Goal: Task Accomplishment & Management: Use online tool/utility

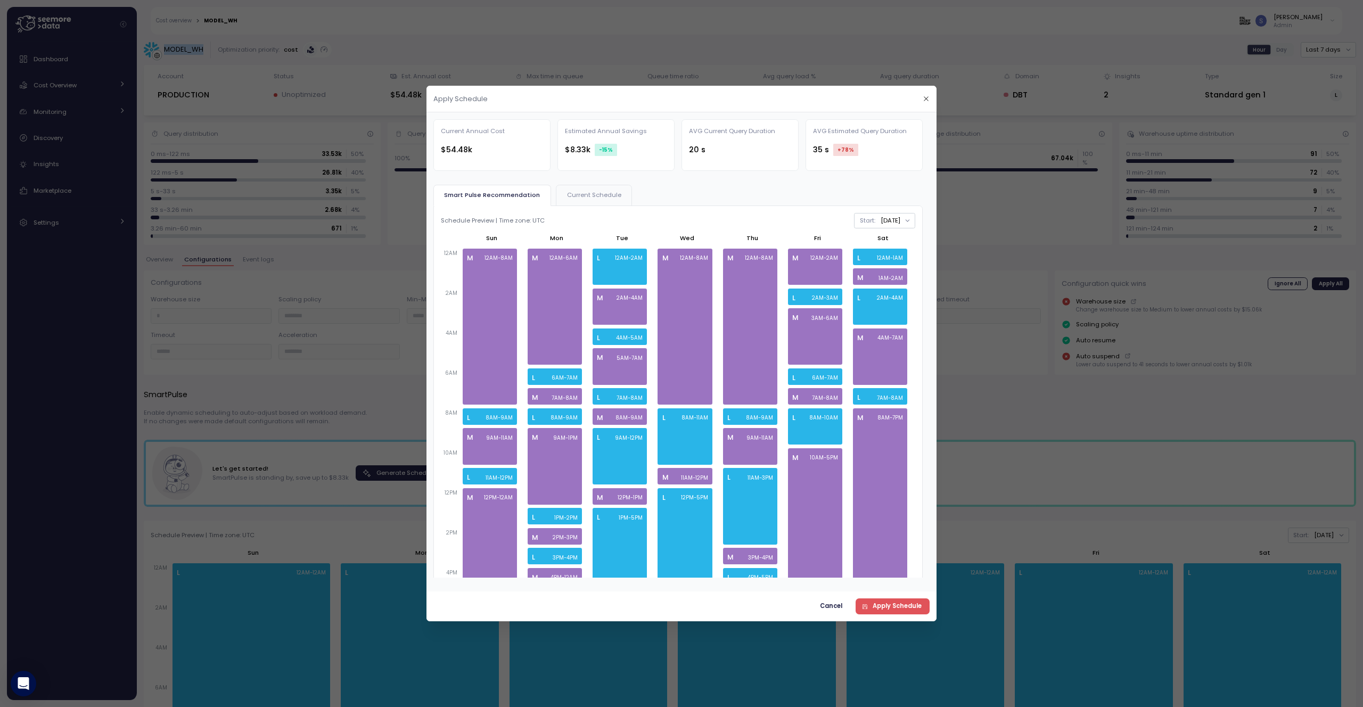
scroll to position [54, 0]
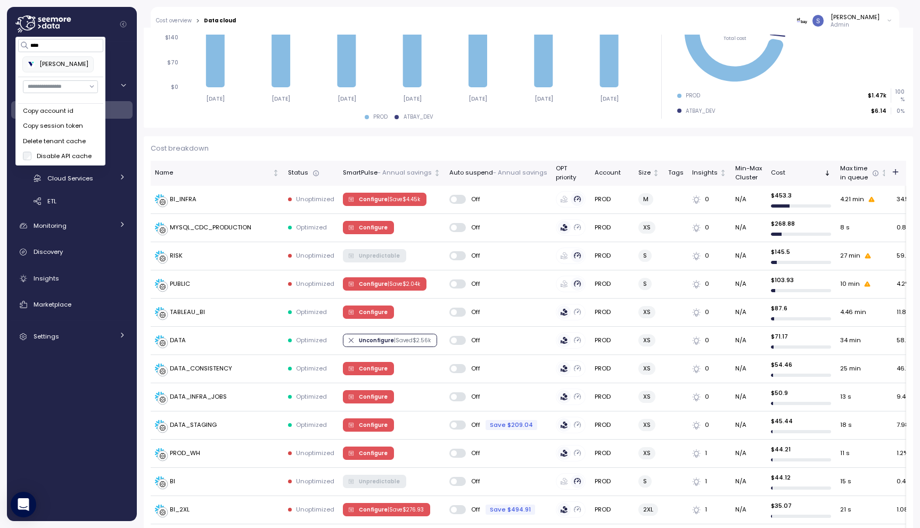
scroll to position [223, 0]
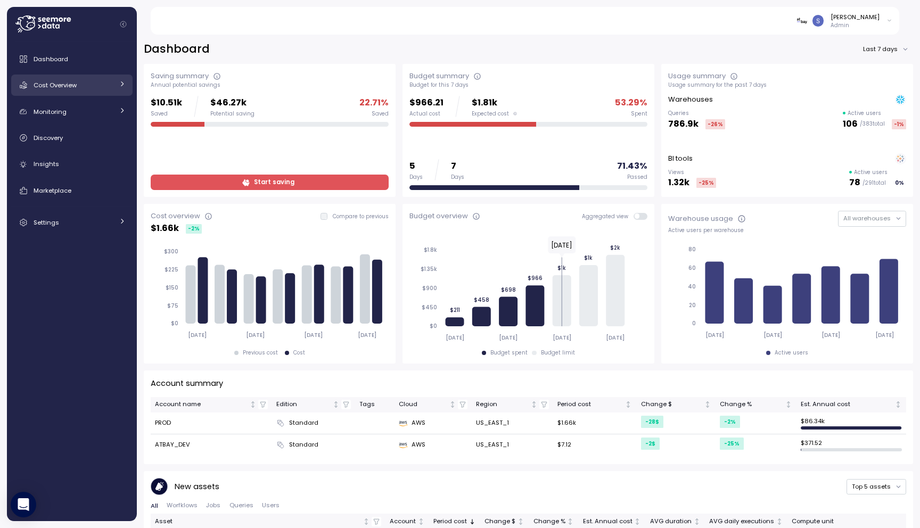
click at [64, 92] on link "Cost Overview" at bounding box center [71, 85] width 121 height 21
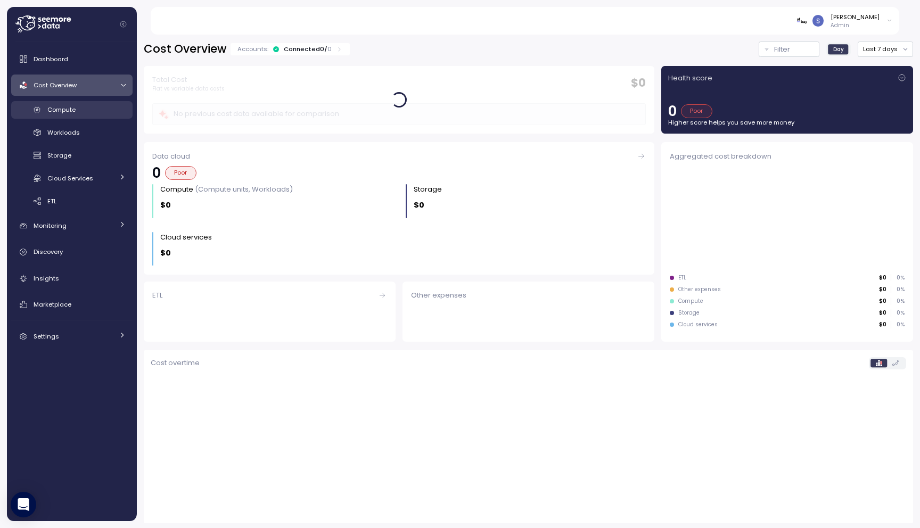
click at [77, 108] on div "Compute" at bounding box center [86, 109] width 78 height 11
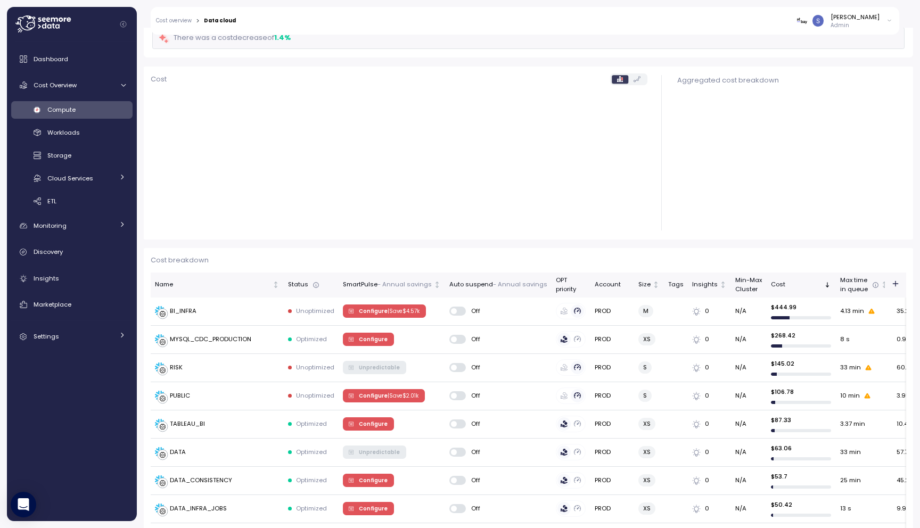
scroll to position [100, 0]
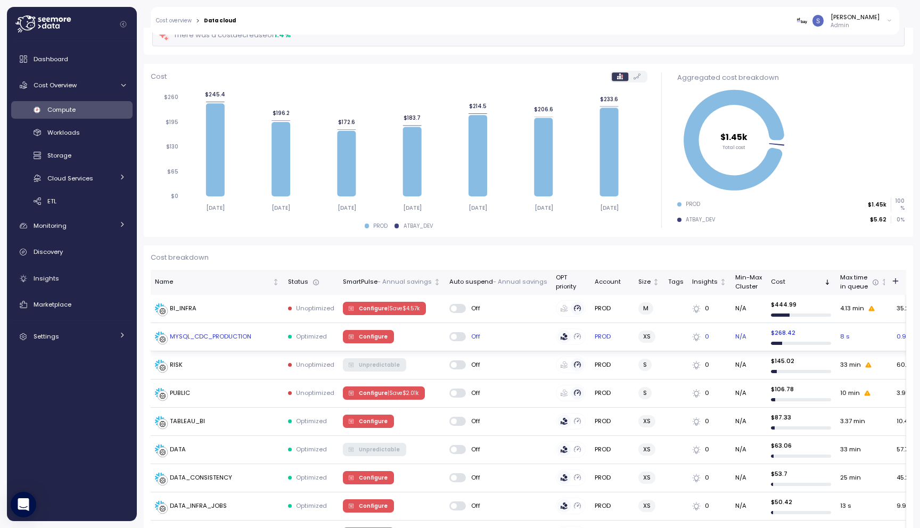
click at [364, 337] on span "Configure" at bounding box center [373, 337] width 29 height 12
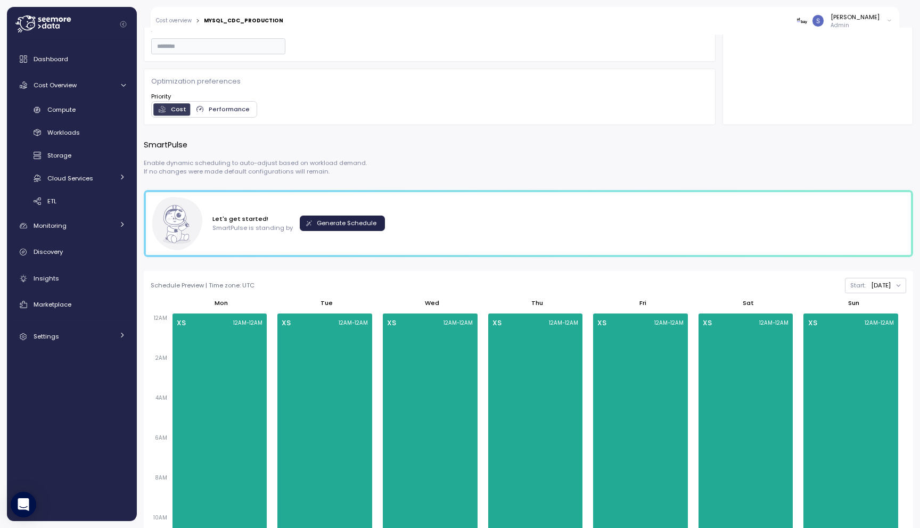
scroll to position [364, 0]
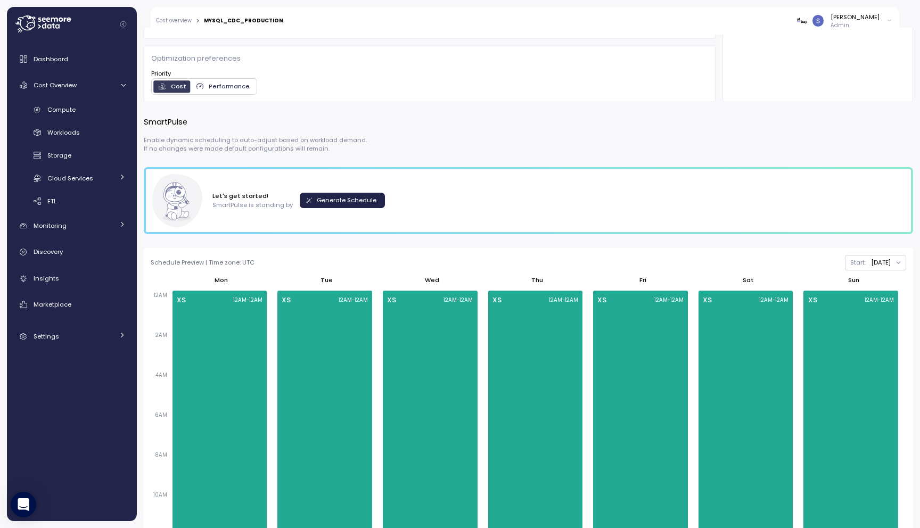
click at [331, 198] on span "Generate Schedule" at bounding box center [347, 200] width 60 height 14
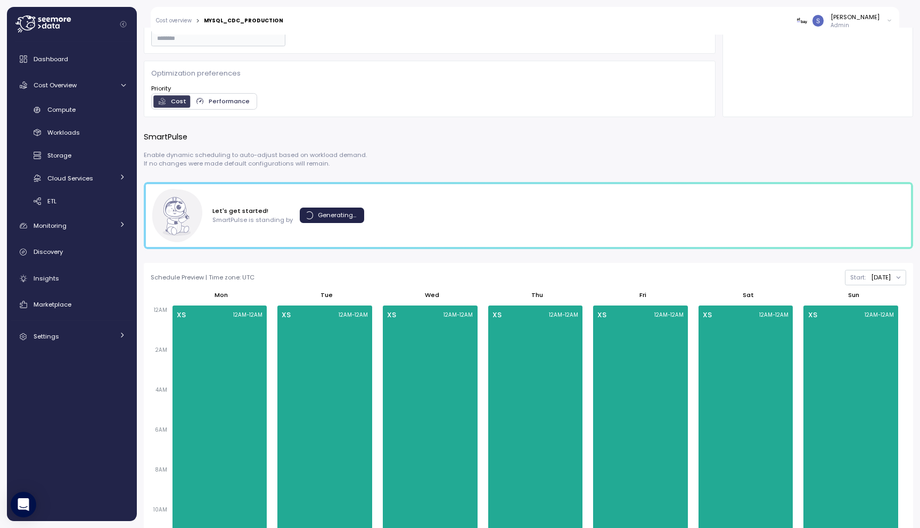
scroll to position [356, 0]
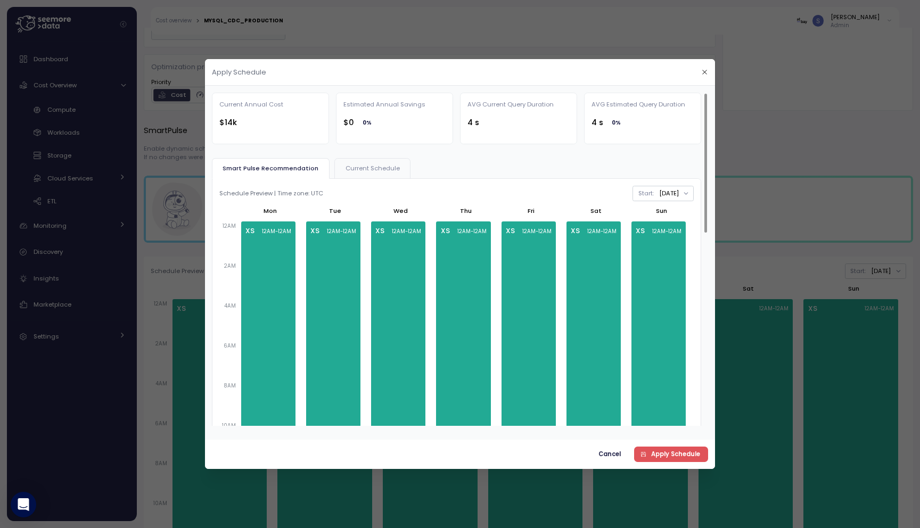
click at [361, 169] on span "Current Schedule" at bounding box center [373, 169] width 54 height 6
click at [285, 166] on span "Smart Pulse Recommendation" at bounding box center [269, 169] width 93 height 6
click at [823, 130] on div at bounding box center [460, 264] width 920 height 528
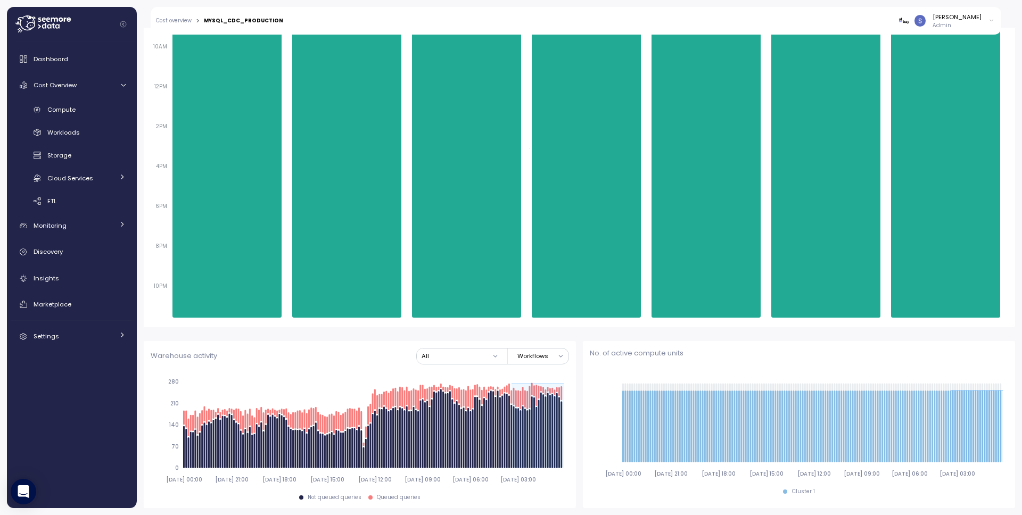
scroll to position [0, 0]
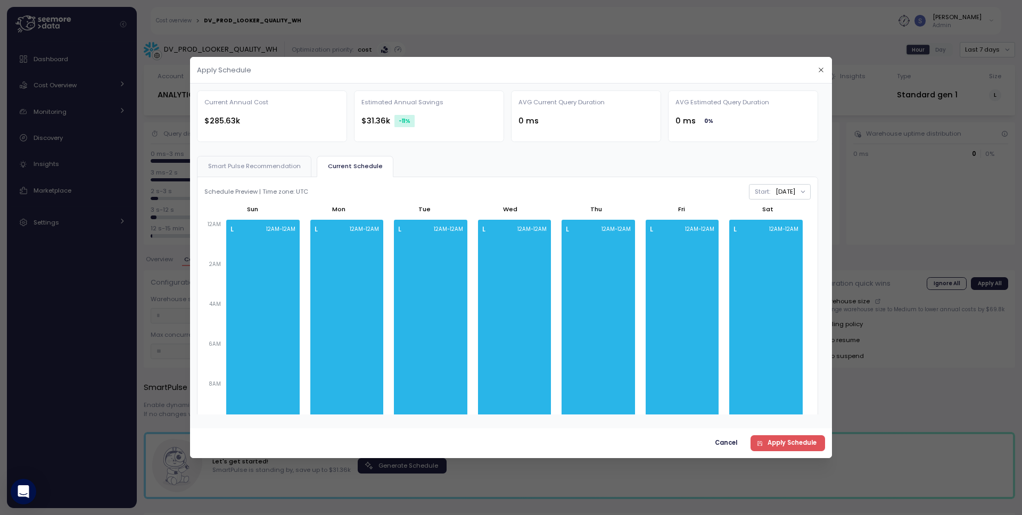
scroll to position [132, 0]
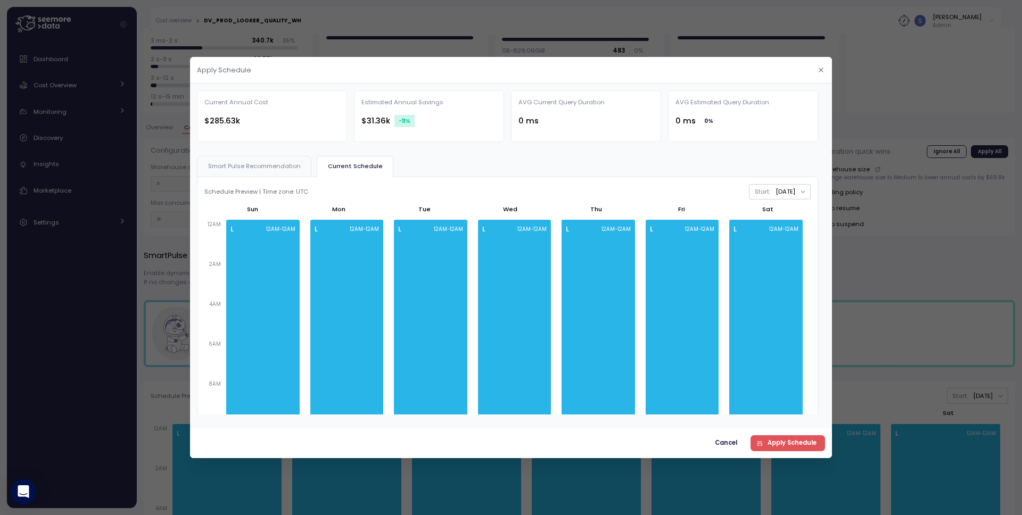
click at [569, 70] on icon "button" at bounding box center [821, 70] width 4 height 4
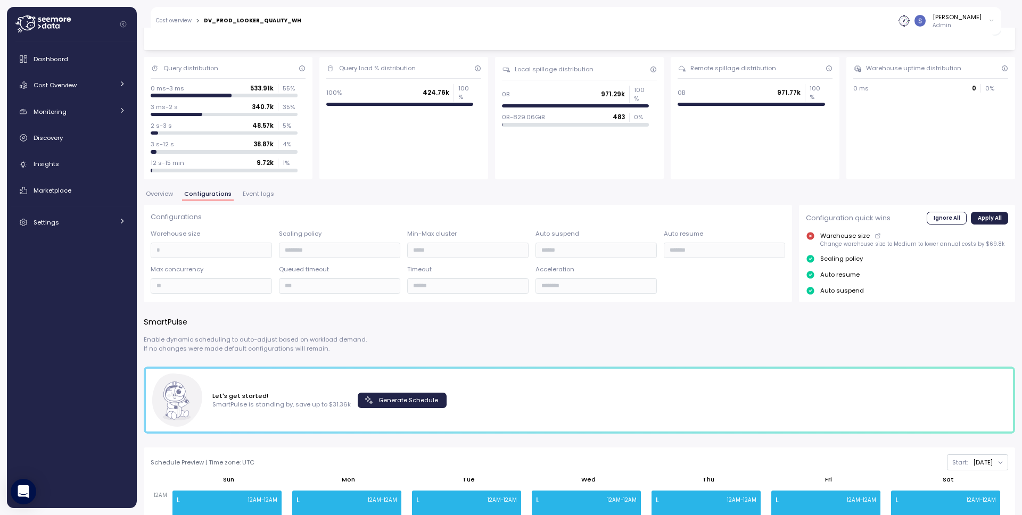
scroll to position [0, 0]
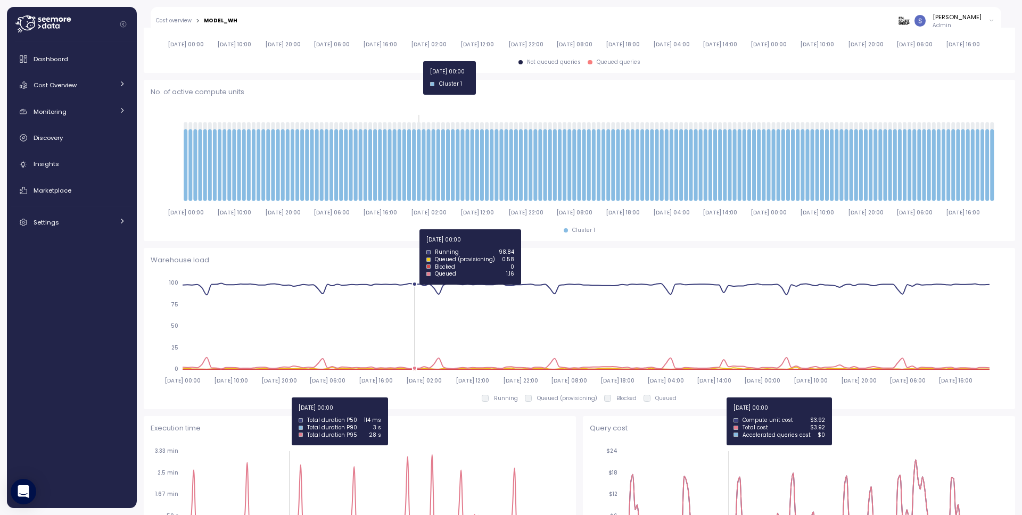
scroll to position [83, 0]
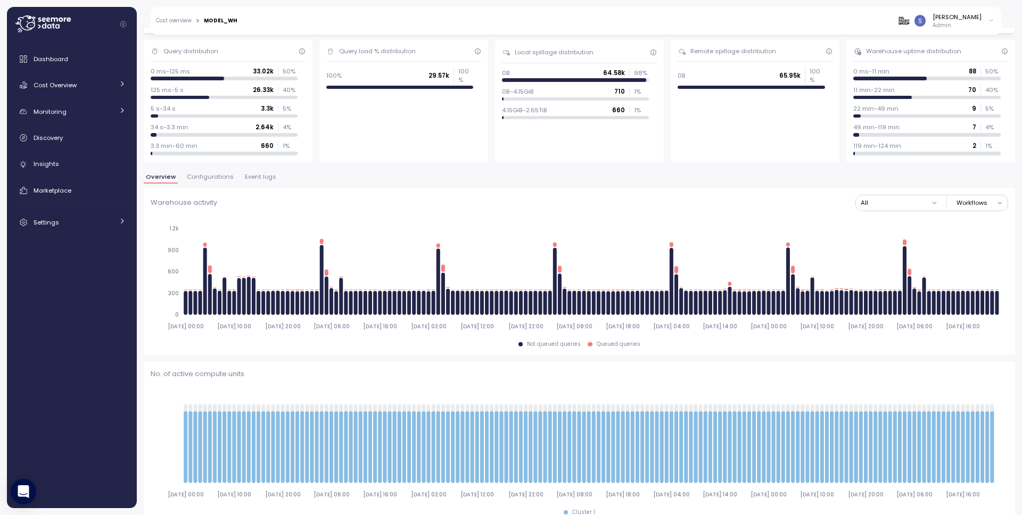
click at [218, 180] on span "Configurations" at bounding box center [210, 177] width 47 height 6
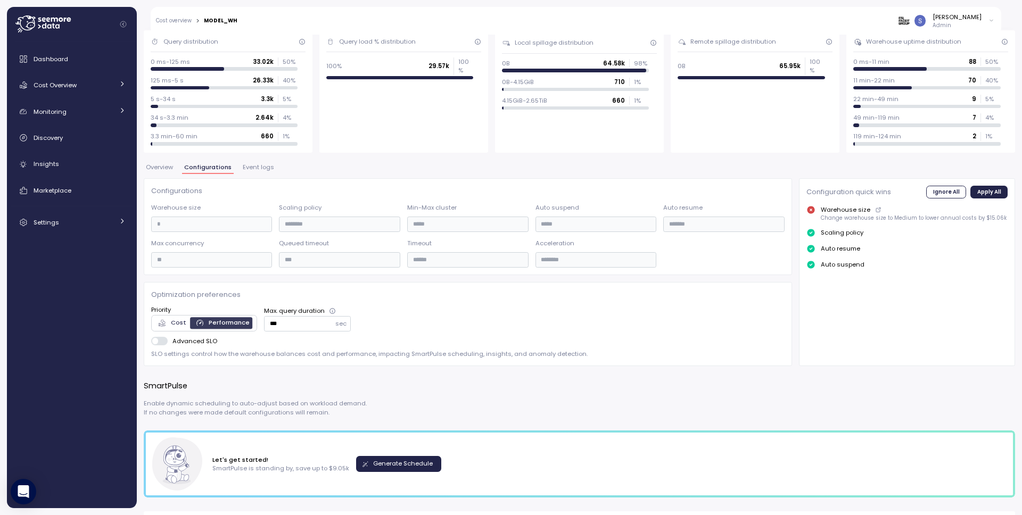
scroll to position [103, 0]
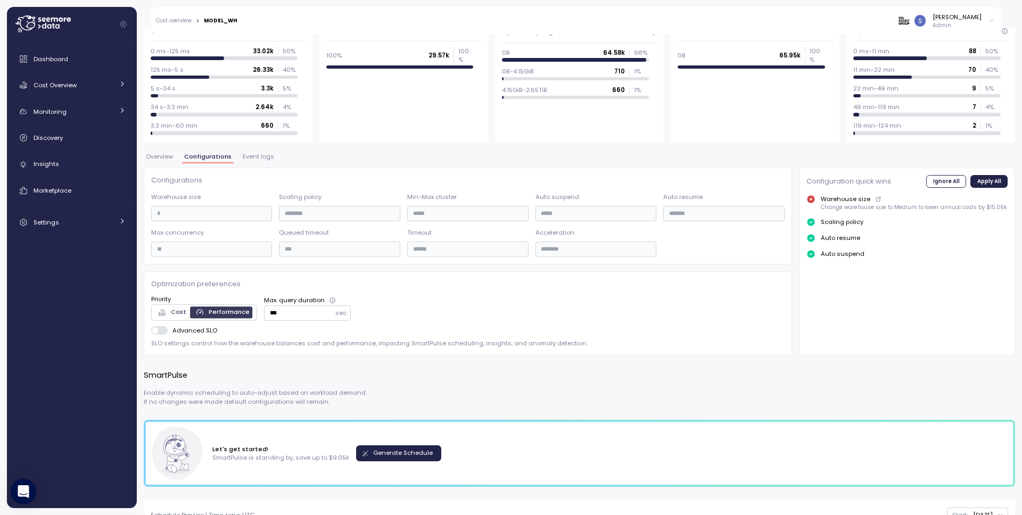
click at [381, 448] on span "Generate Schedule" at bounding box center [403, 453] width 60 height 14
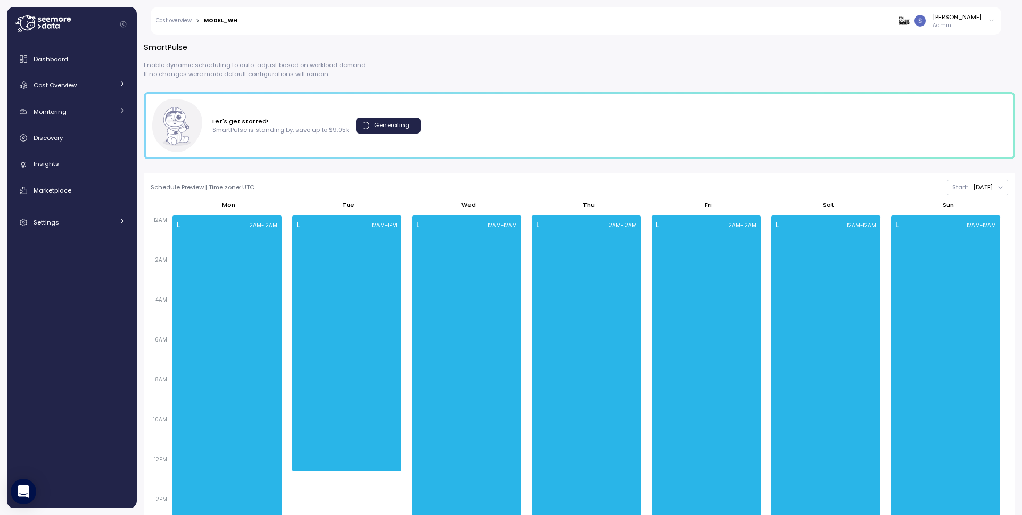
scroll to position [446, 0]
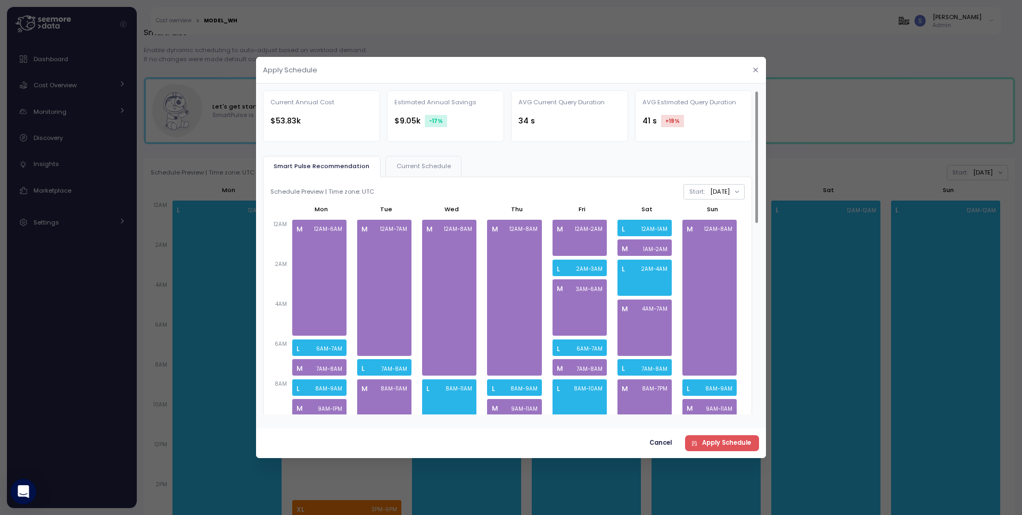
click at [757, 75] on button "button" at bounding box center [756, 70] width 12 height 12
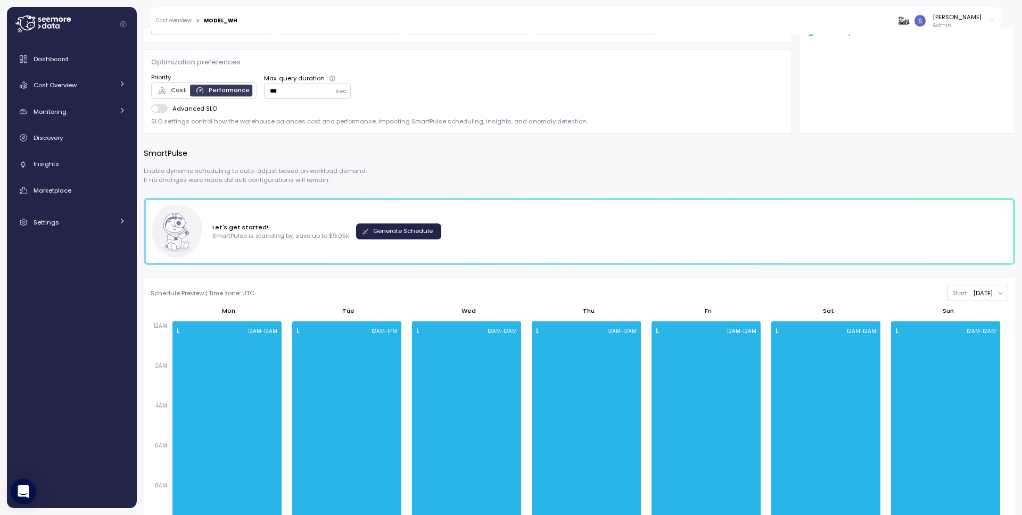
scroll to position [288, 0]
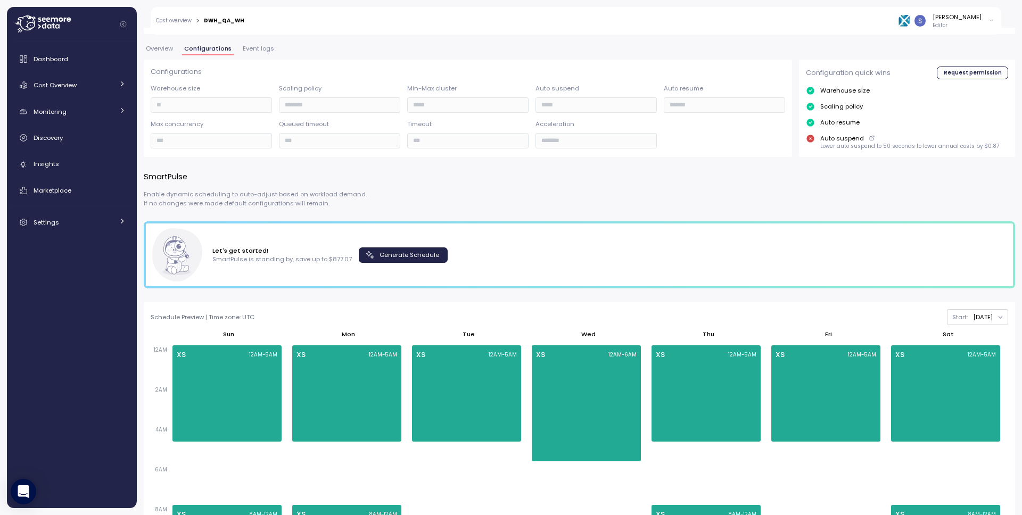
scroll to position [207, 0]
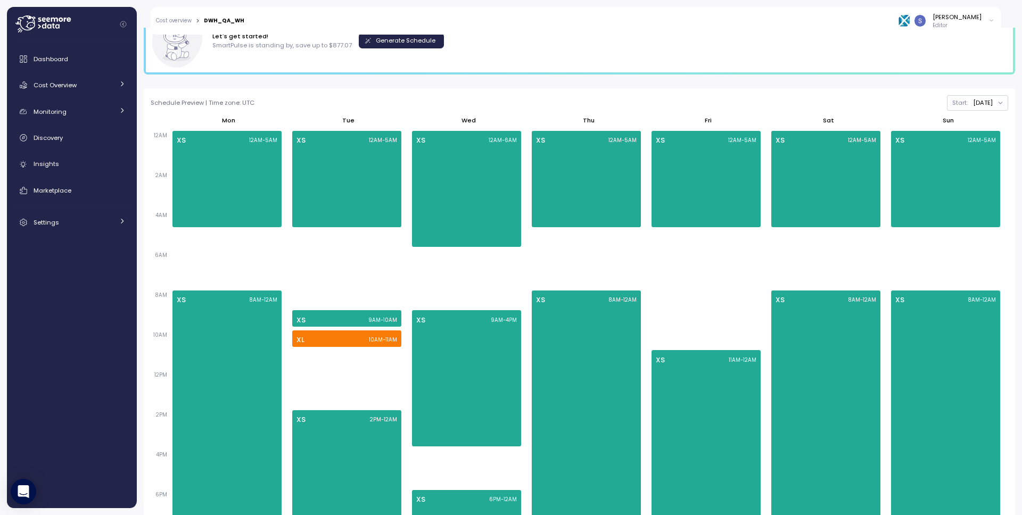
scroll to position [264, 0]
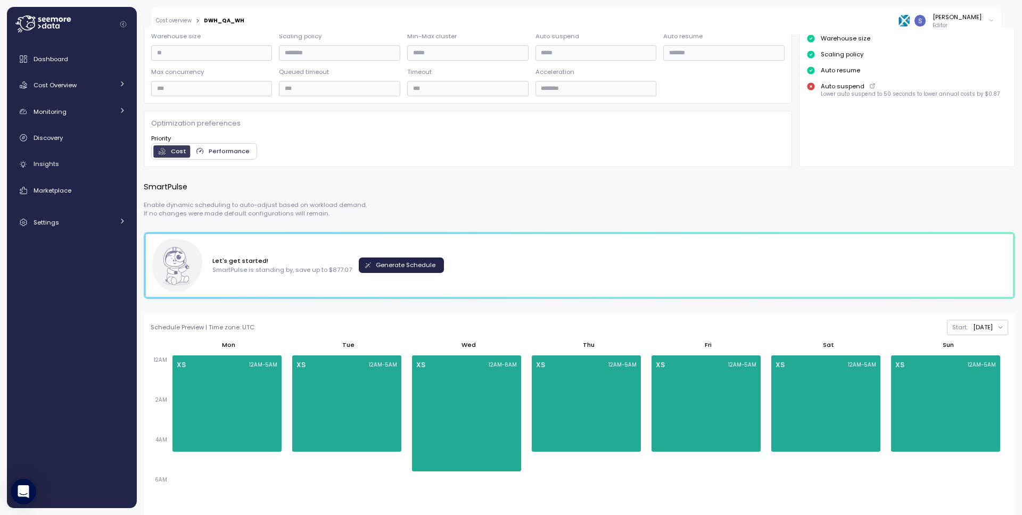
click at [430, 263] on span "Generate Schedule" at bounding box center [406, 265] width 60 height 14
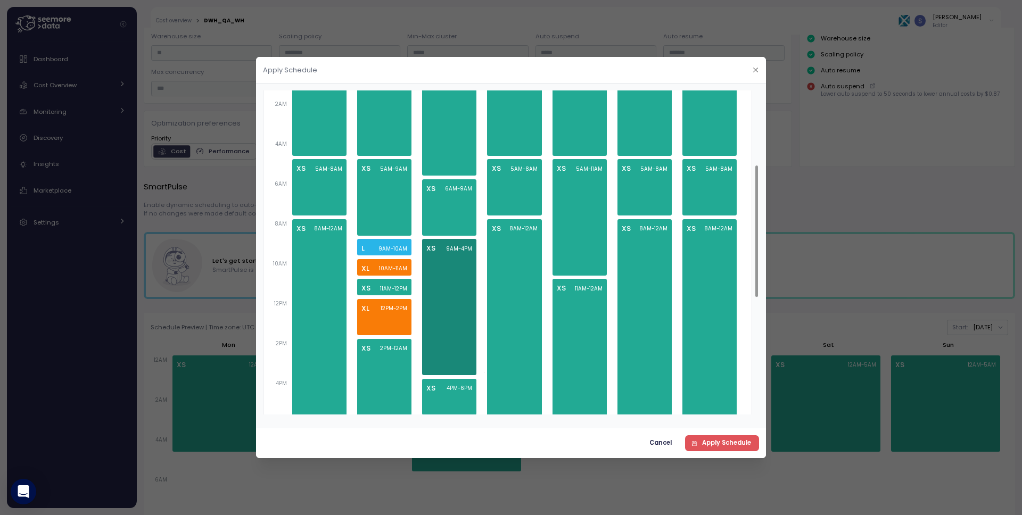
scroll to position [210, 0]
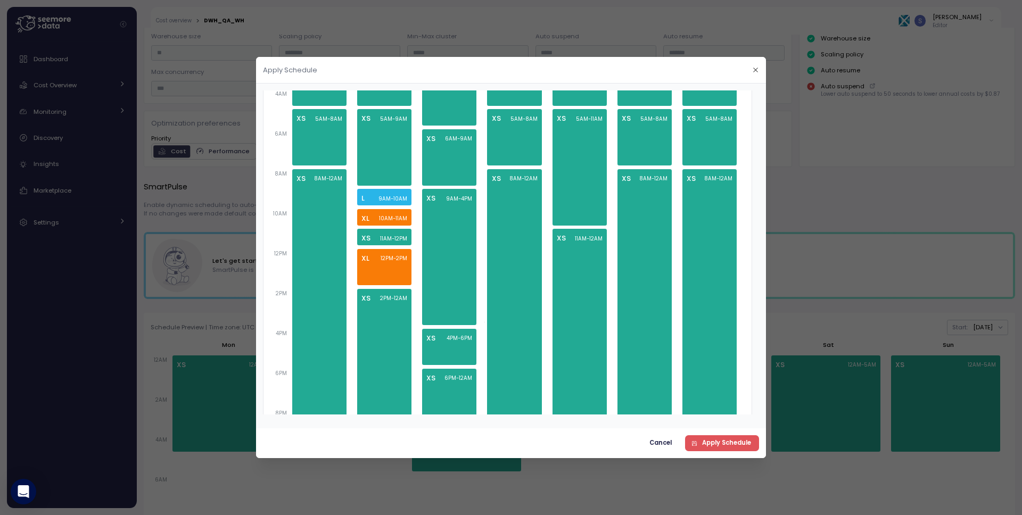
click at [813, 193] on div at bounding box center [511, 257] width 1022 height 515
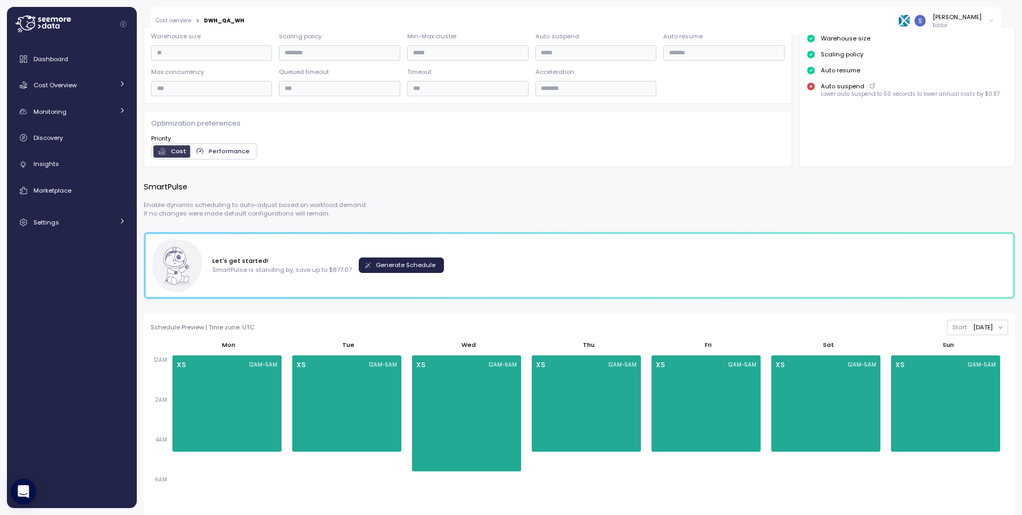
click at [218, 21] on div "DWH_QA_WH" at bounding box center [224, 20] width 40 height 7
copy div "DWH_QA_WH"
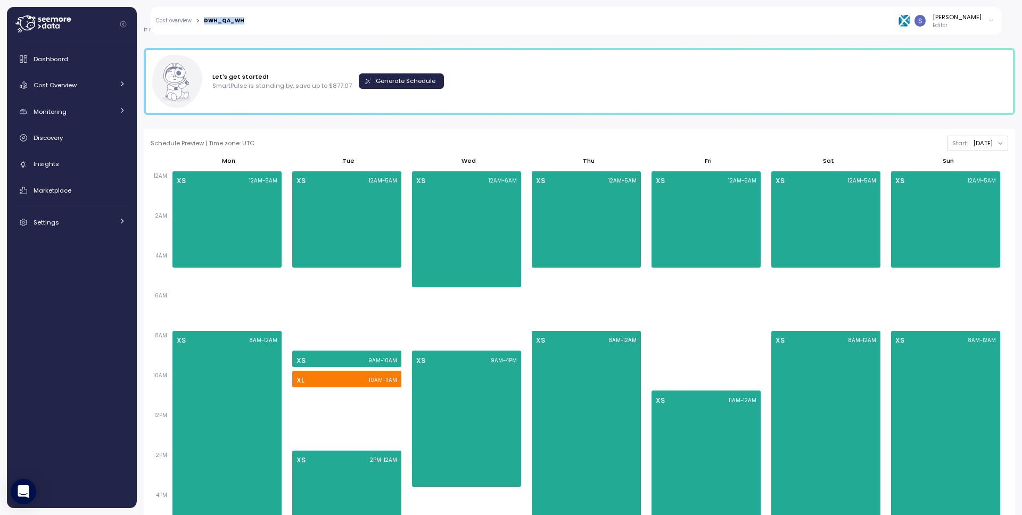
scroll to position [299, 0]
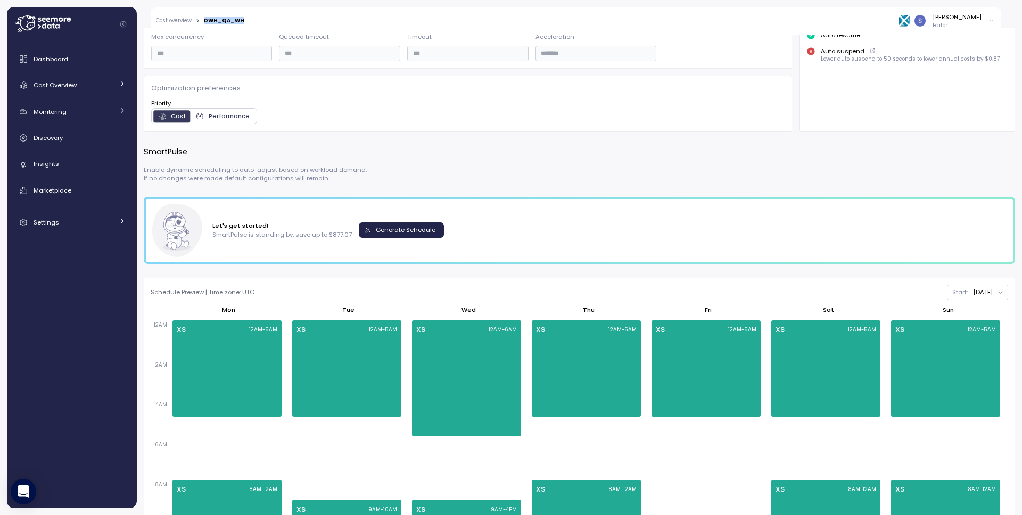
click at [381, 236] on span "Generate Schedule" at bounding box center [406, 230] width 60 height 14
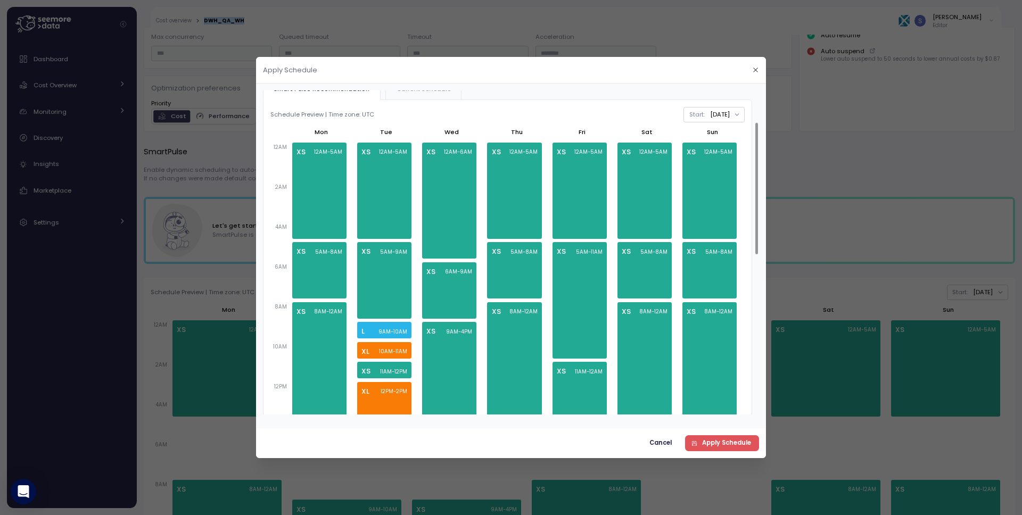
scroll to position [95, 0]
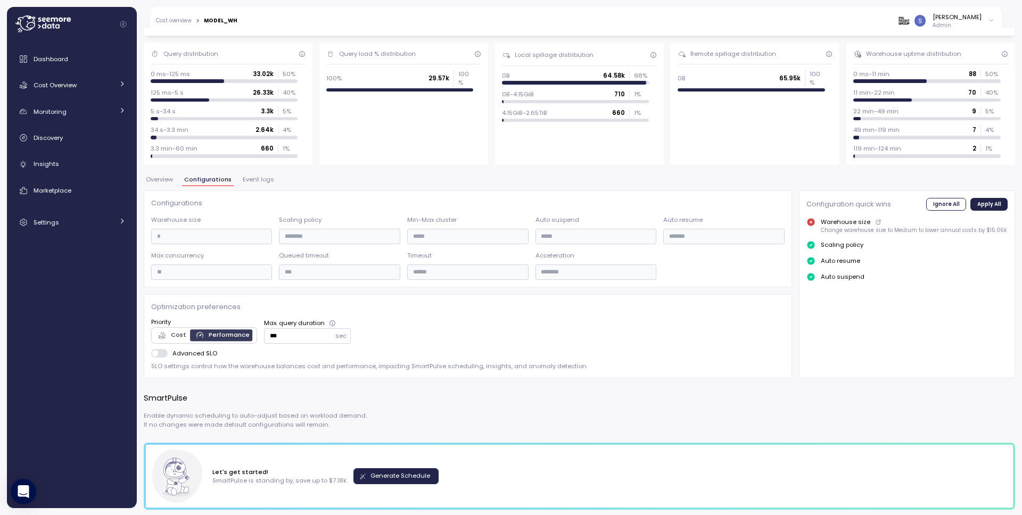
scroll to position [162, 0]
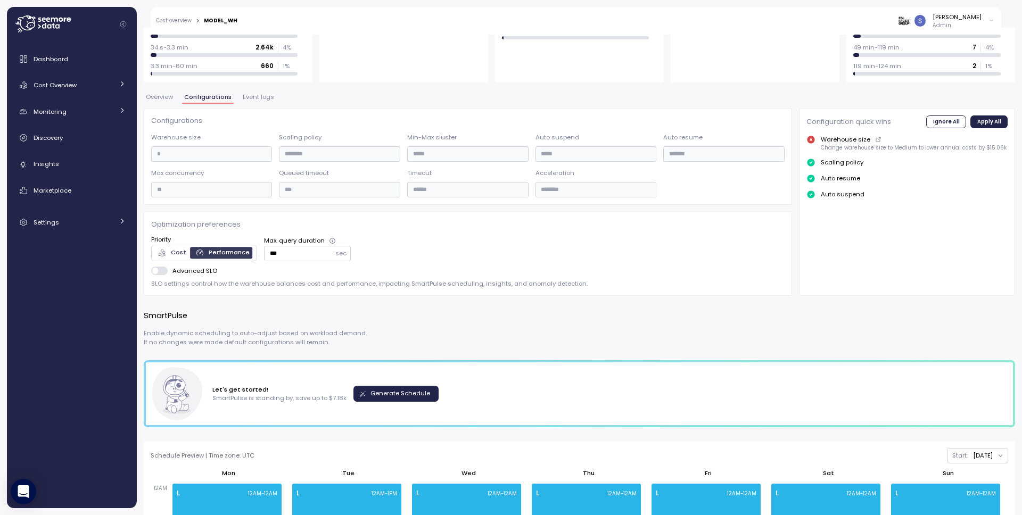
click at [394, 391] on span "Generate Schedule" at bounding box center [401, 394] width 60 height 14
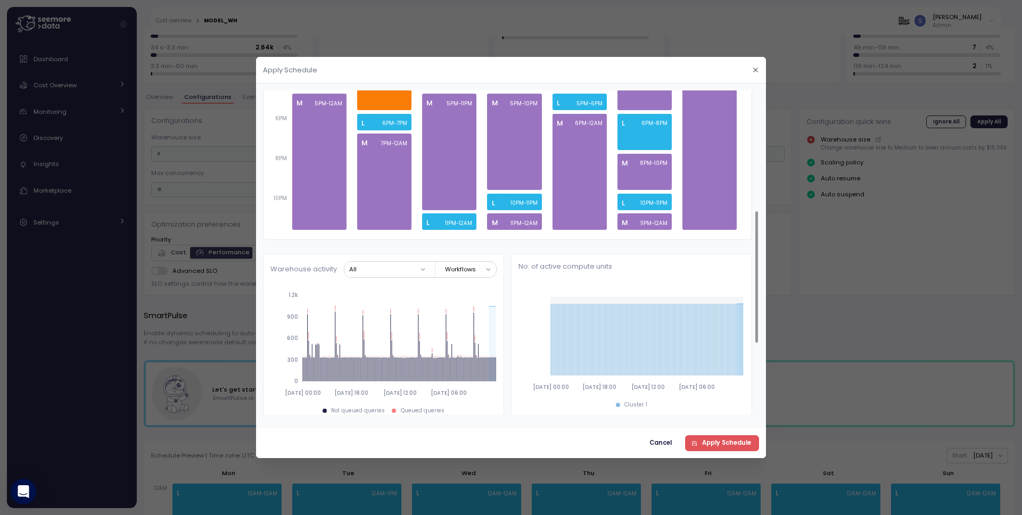
scroll to position [277, 0]
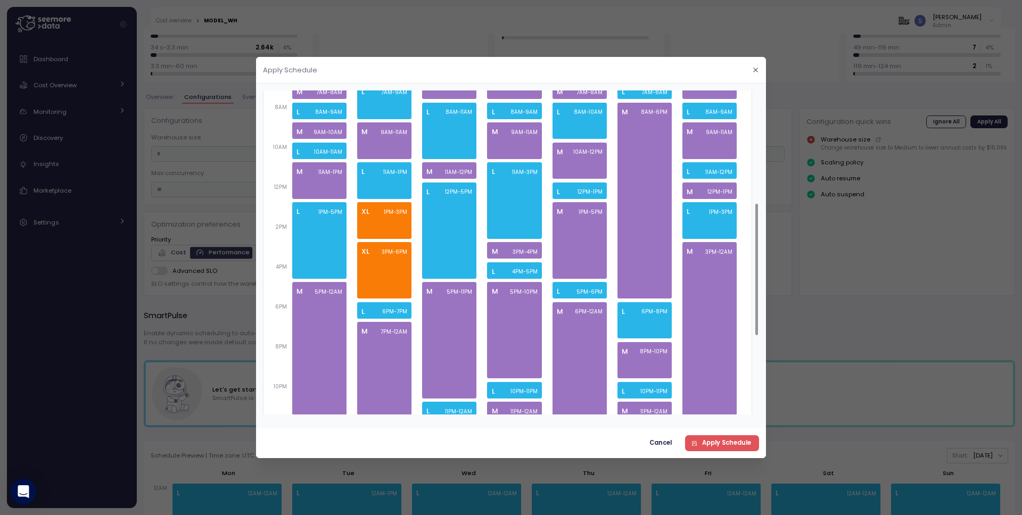
click at [198, 204] on div at bounding box center [511, 257] width 1022 height 515
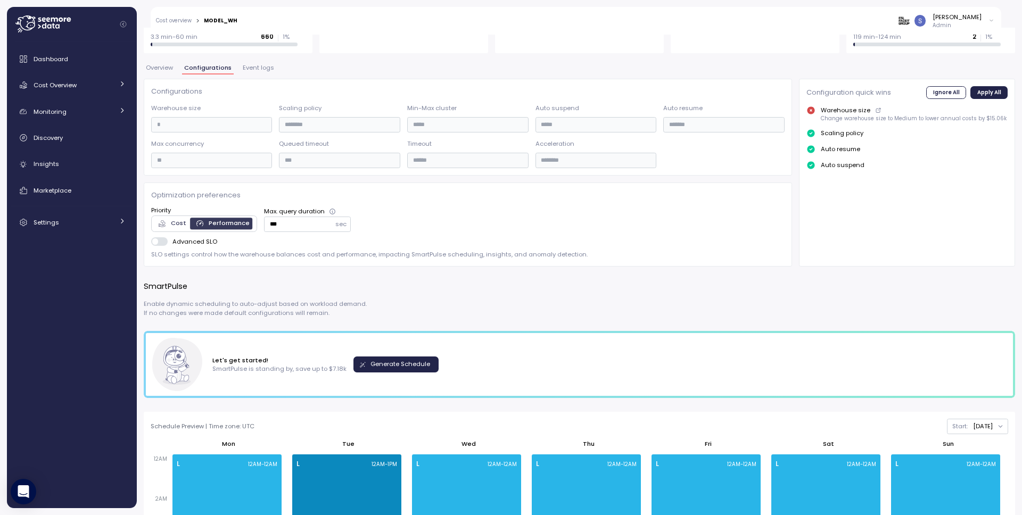
scroll to position [23, 0]
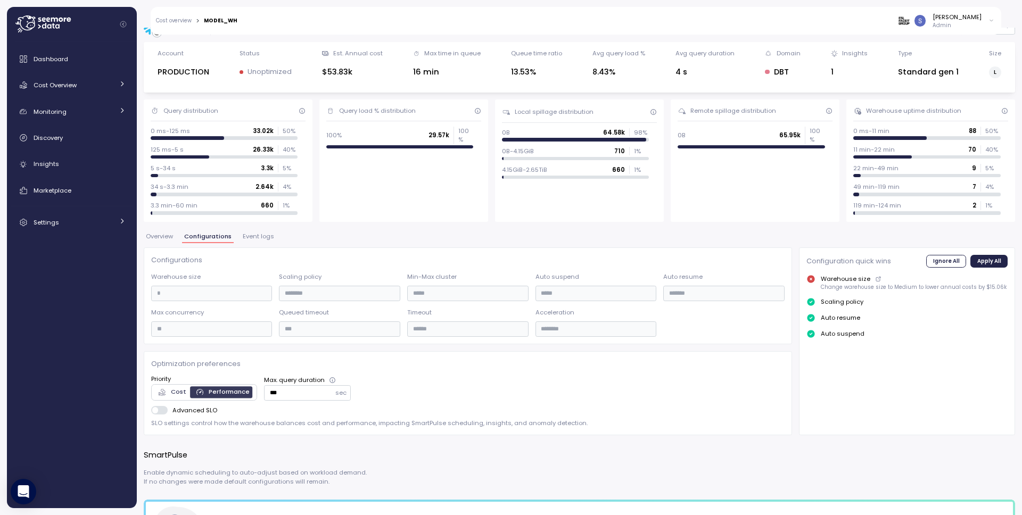
click at [246, 234] on span "Event logs" at bounding box center [258, 237] width 31 height 6
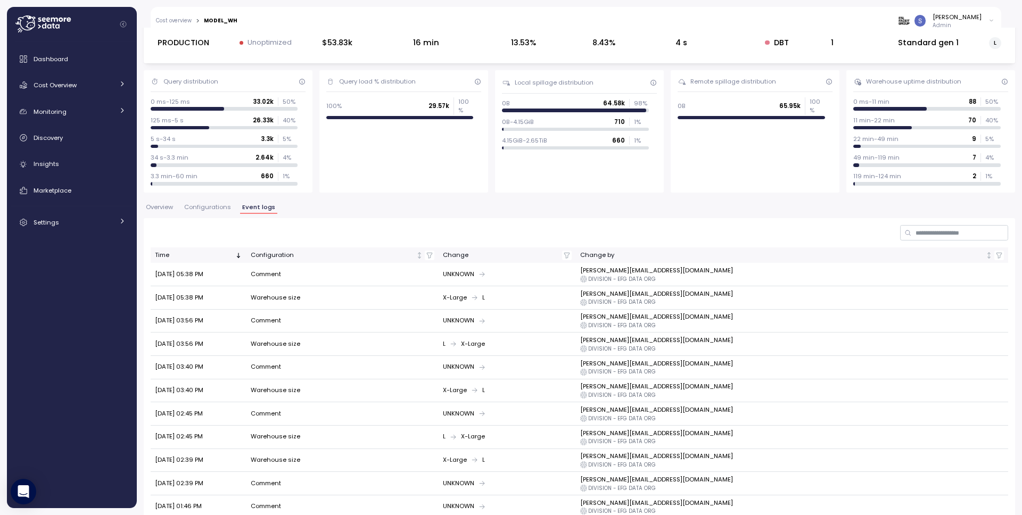
scroll to position [106, 0]
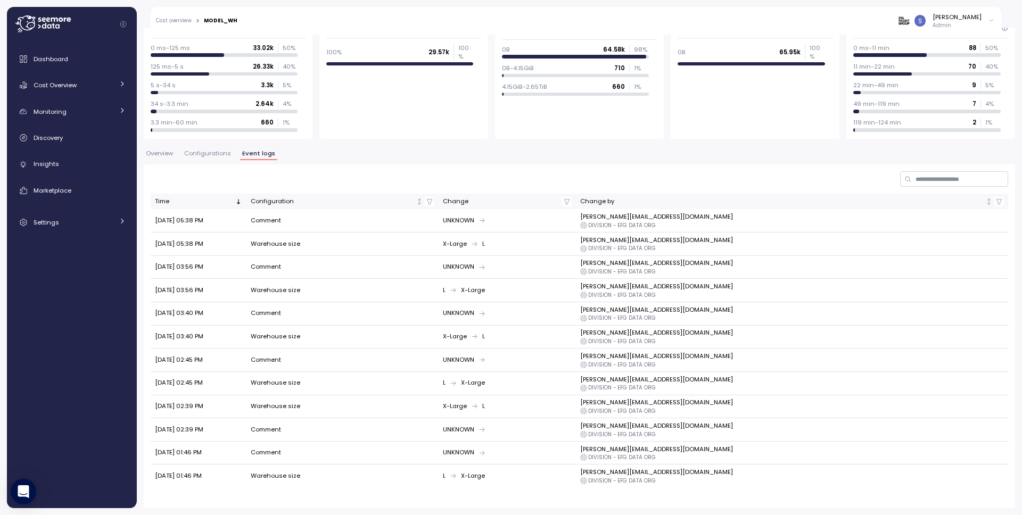
click at [208, 155] on span "Configurations" at bounding box center [207, 154] width 47 height 6
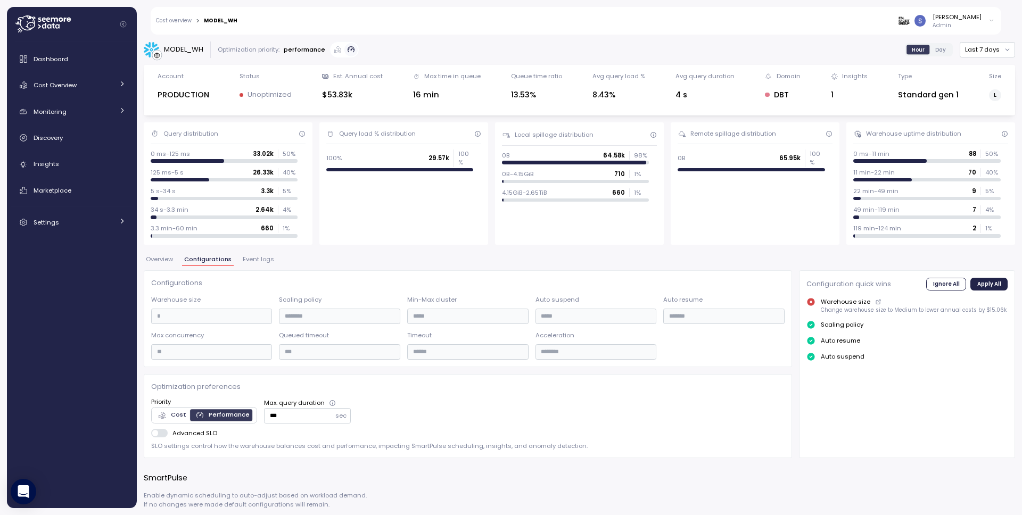
click at [255, 257] on span "Event logs" at bounding box center [258, 260] width 31 height 6
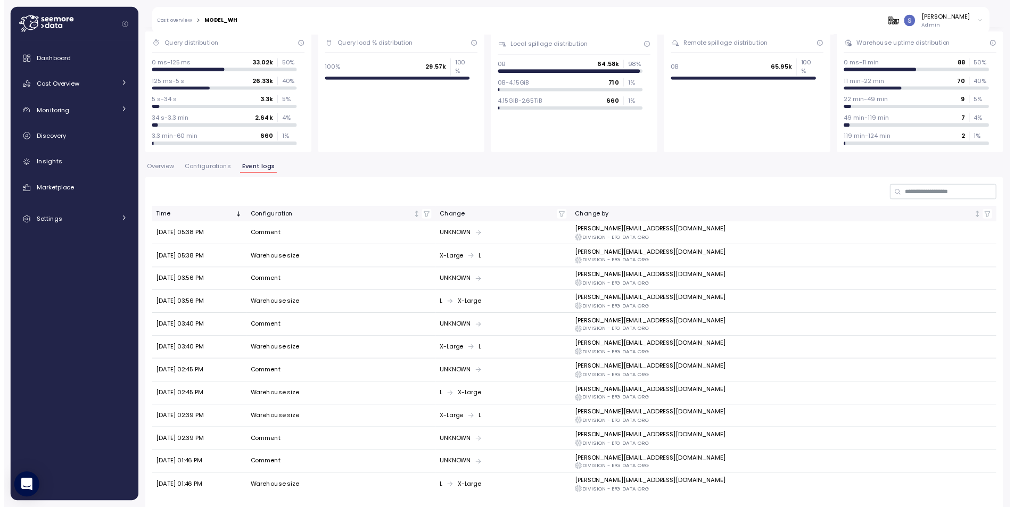
scroll to position [106, 0]
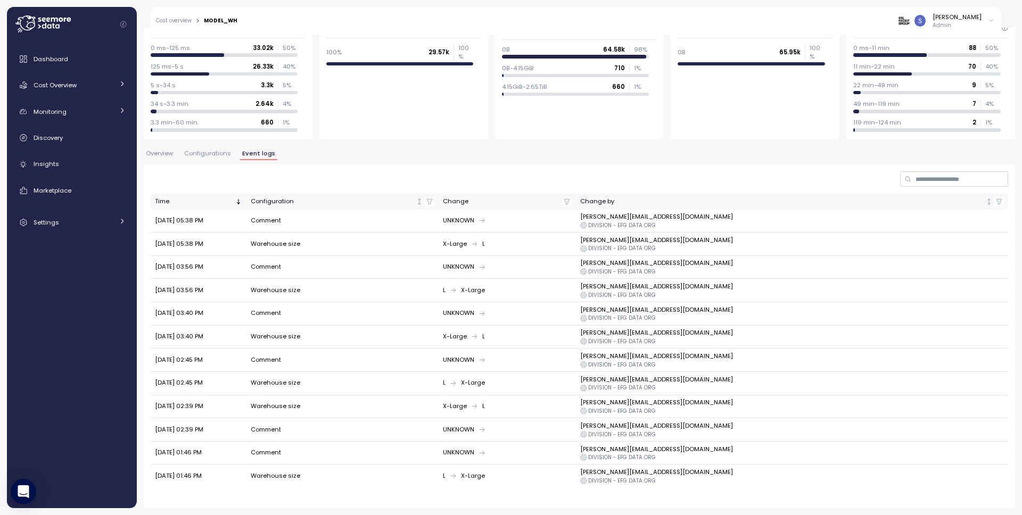
click at [161, 152] on span "Overview" at bounding box center [159, 154] width 27 height 6
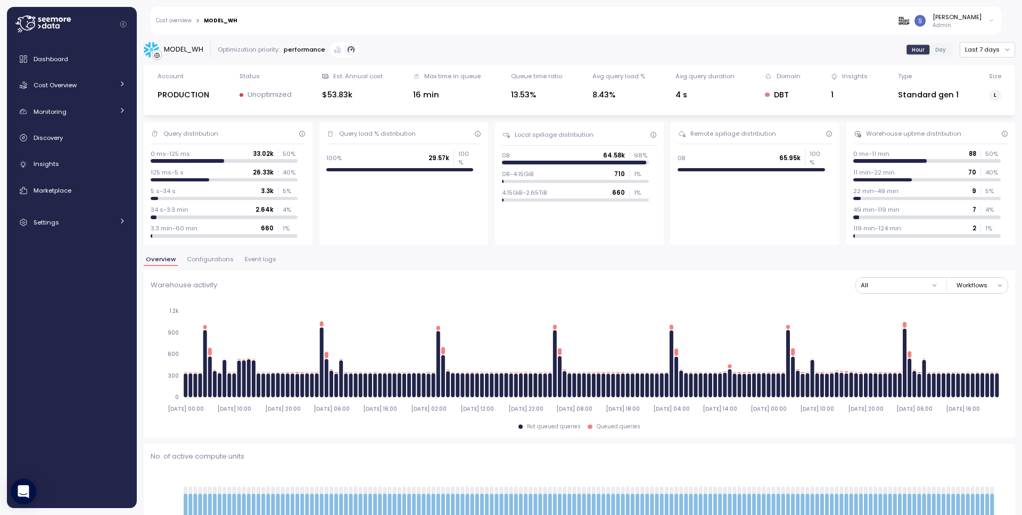
click at [195, 257] on span "Configurations" at bounding box center [210, 260] width 47 height 6
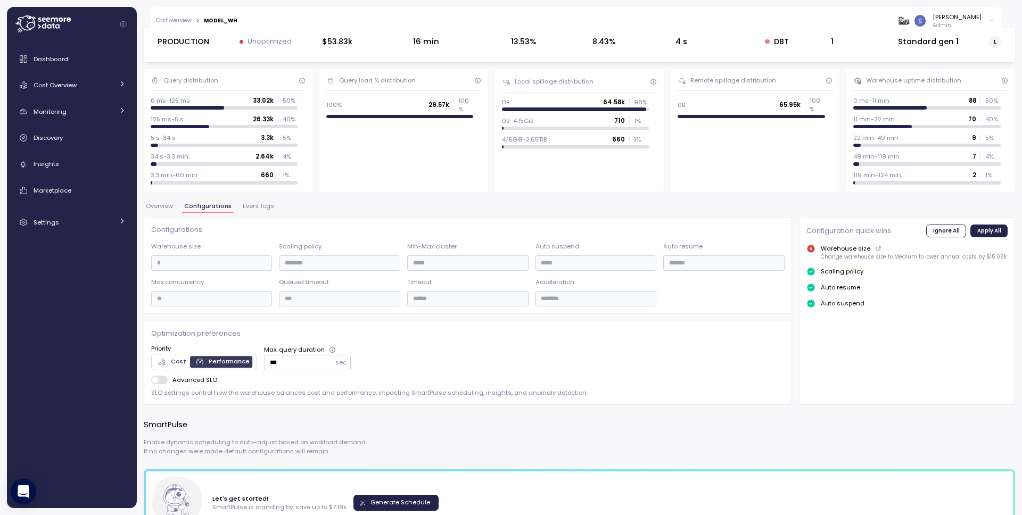
scroll to position [195, 0]
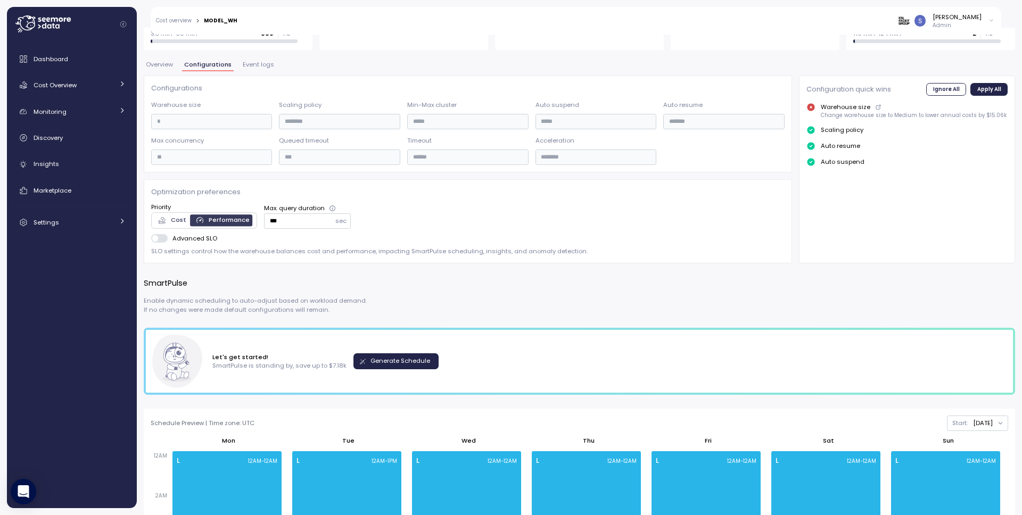
click at [167, 220] on div "Cost" at bounding box center [173, 221] width 28 height 10
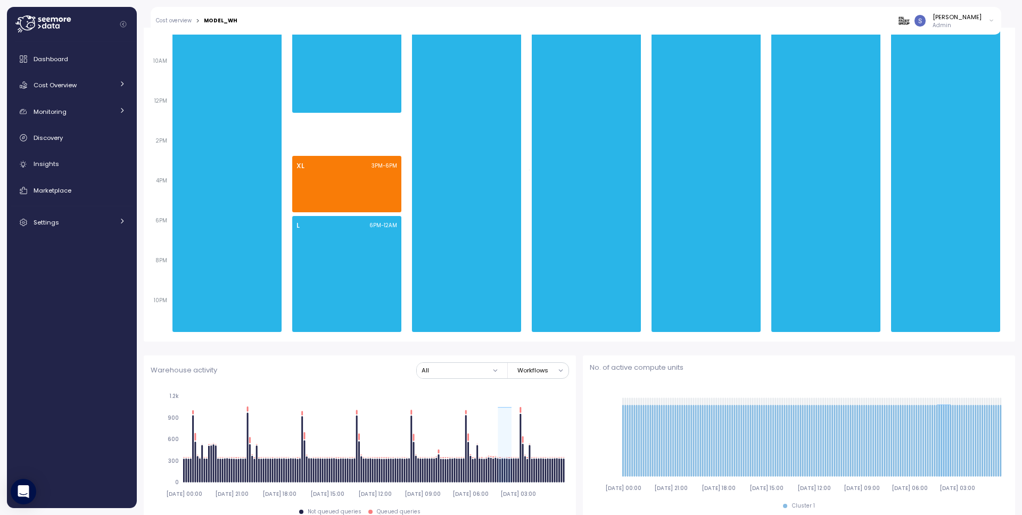
scroll to position [0, 0]
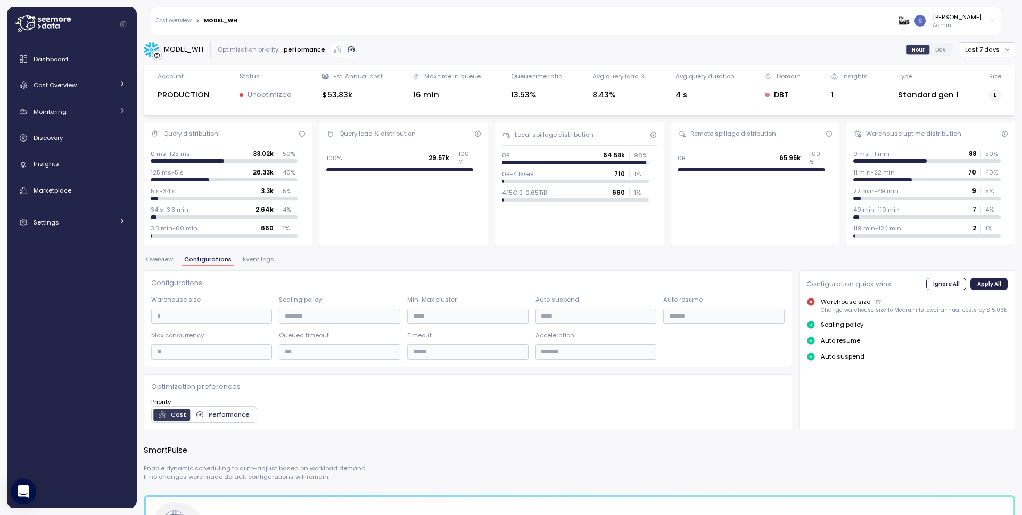
click at [245, 263] on span "Event logs" at bounding box center [258, 260] width 31 height 6
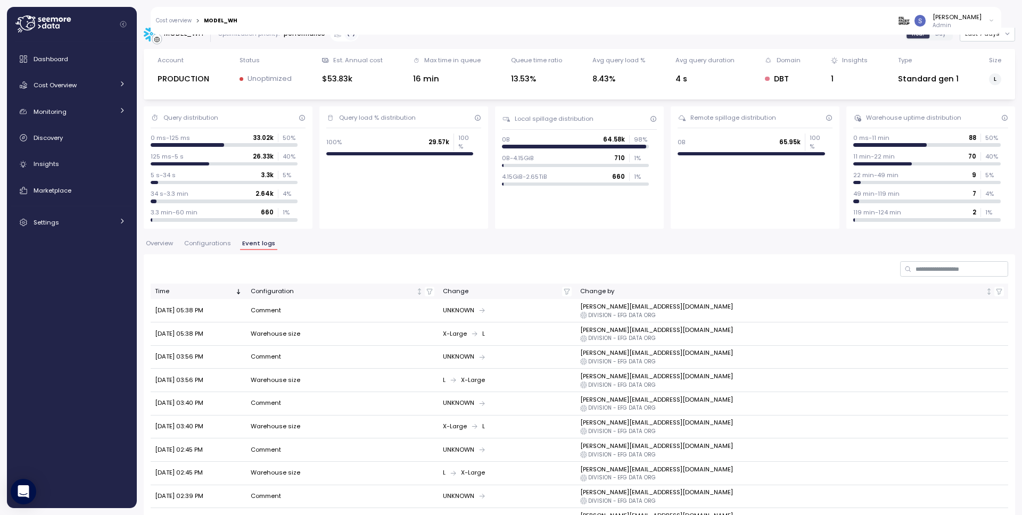
scroll to position [106, 0]
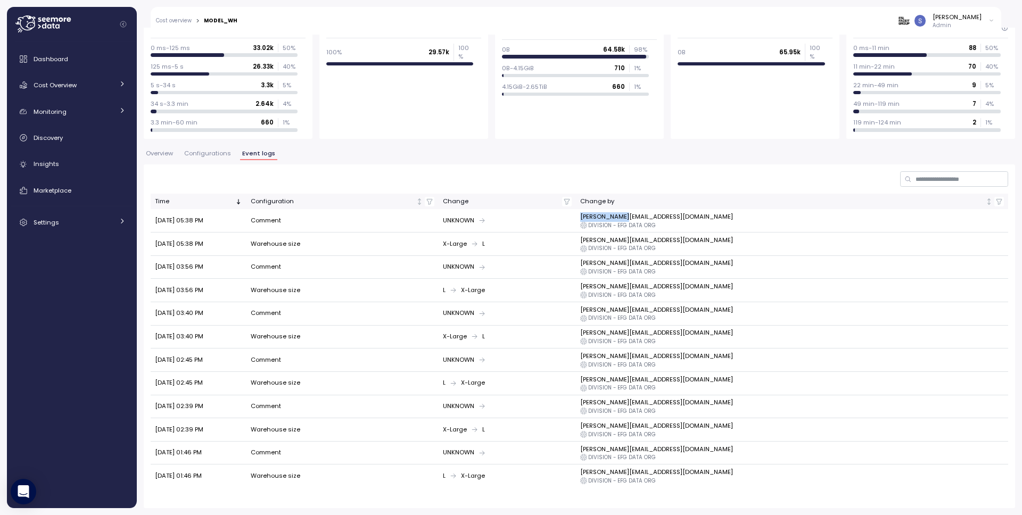
drag, startPoint x: 707, startPoint y: 218, endPoint x: 788, endPoint y: 219, distance: 81.0
click at [788, 219] on td "M.BELL@EFG.GG DIVISION - EFG DATA ORG" at bounding box center [792, 220] width 432 height 23
drag, startPoint x: 693, startPoint y: 226, endPoint x: 792, endPoint y: 230, distance: 98.6
click at [792, 230] on tr "Oct 14, 2025 05:38 PM Comment UNKNOWN M.BELL@EFG.GG DIVISION - EFG DATA ORG" at bounding box center [580, 220] width 858 height 23
drag, startPoint x: 753, startPoint y: 228, endPoint x: 734, endPoint y: 230, distance: 19.8
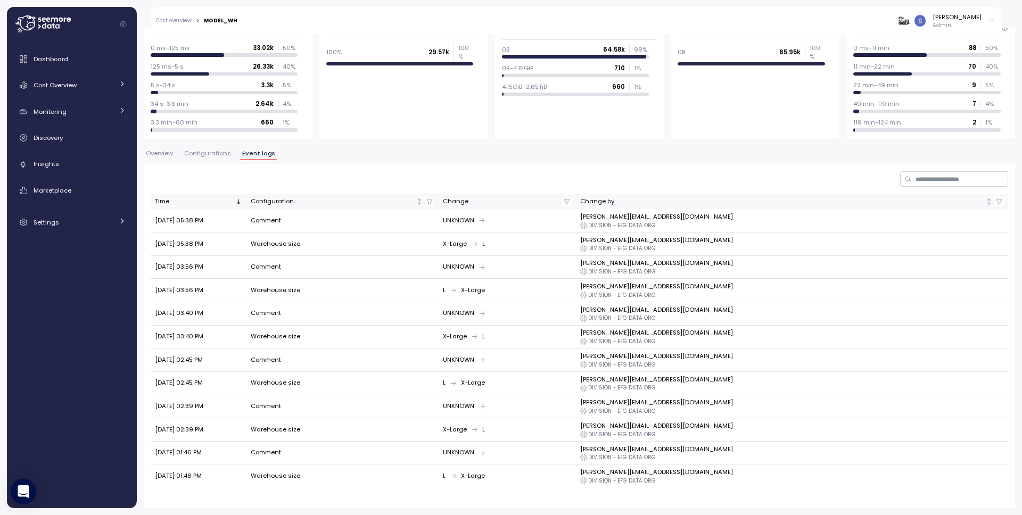
click at [656, 228] on p "DIVISION - EFG DATA ORG" at bounding box center [622, 225] width 68 height 7
click at [157, 151] on span "Overview" at bounding box center [159, 154] width 27 height 6
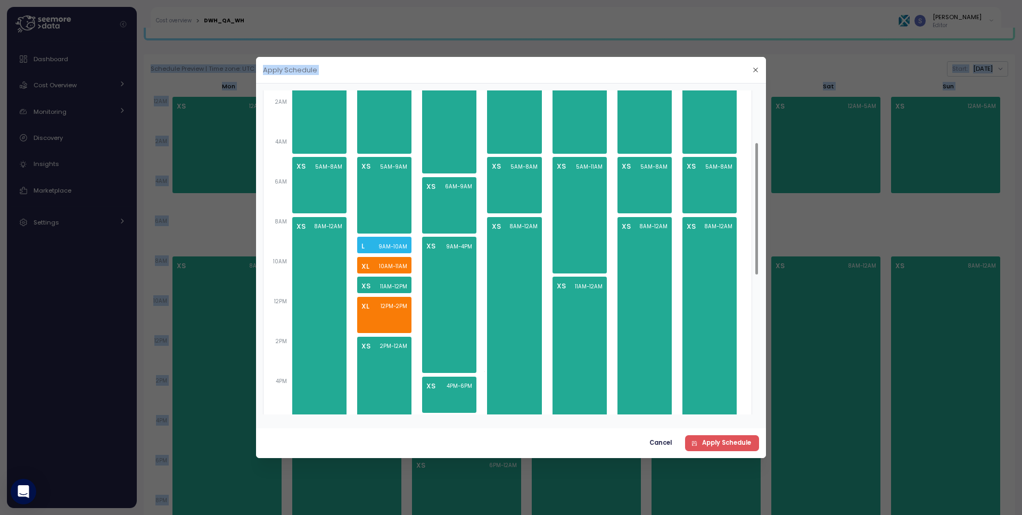
scroll to position [127, 0]
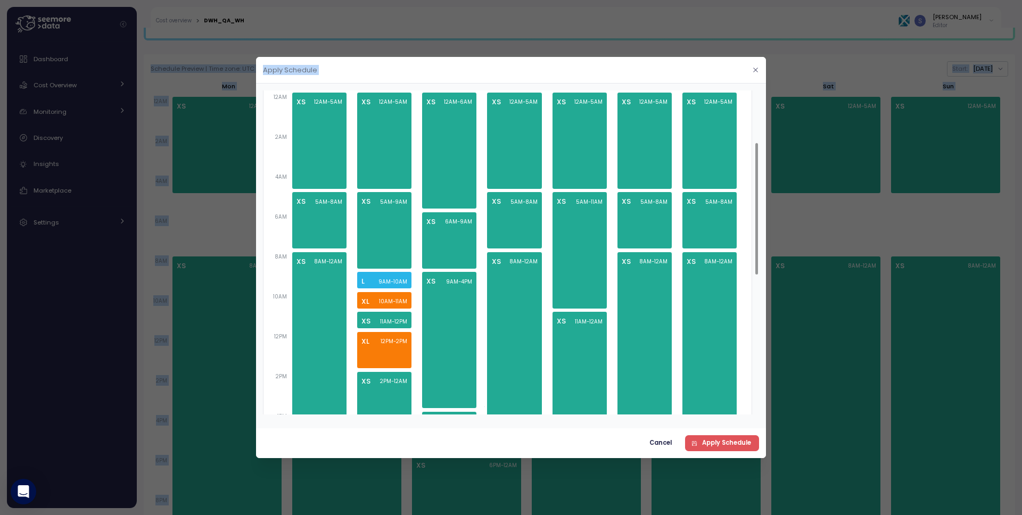
click at [753, 69] on icon "button" at bounding box center [755, 70] width 7 height 7
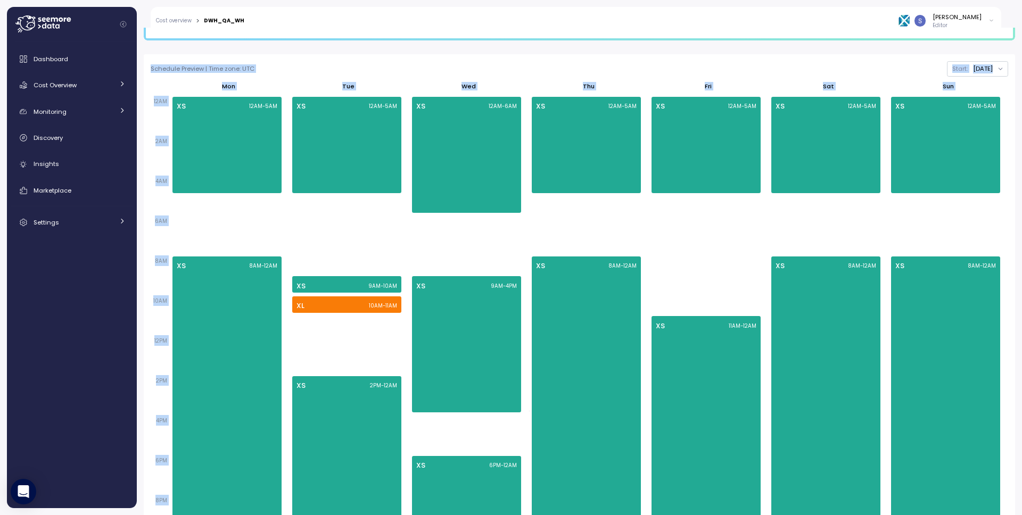
scroll to position [0, 0]
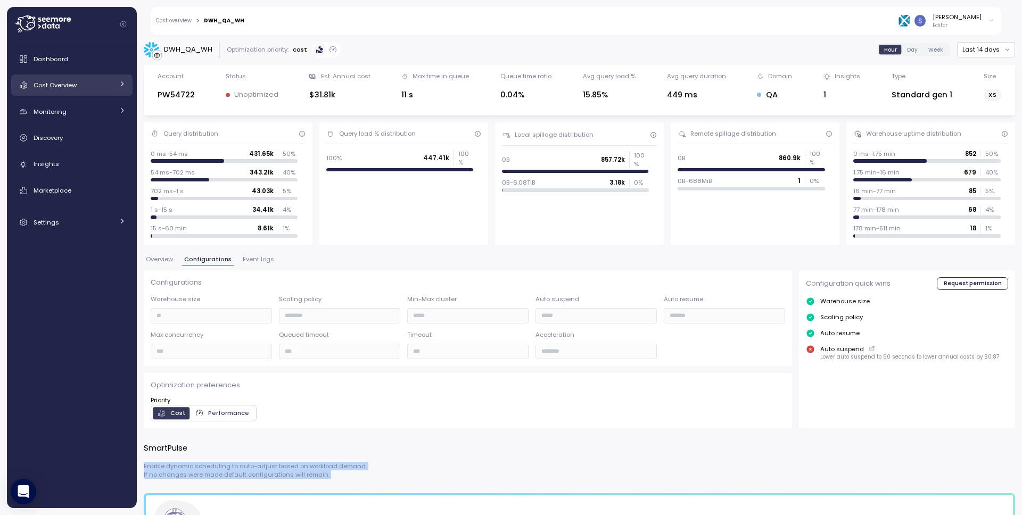
click at [78, 82] on div "Cost Overview" at bounding box center [74, 85] width 80 height 11
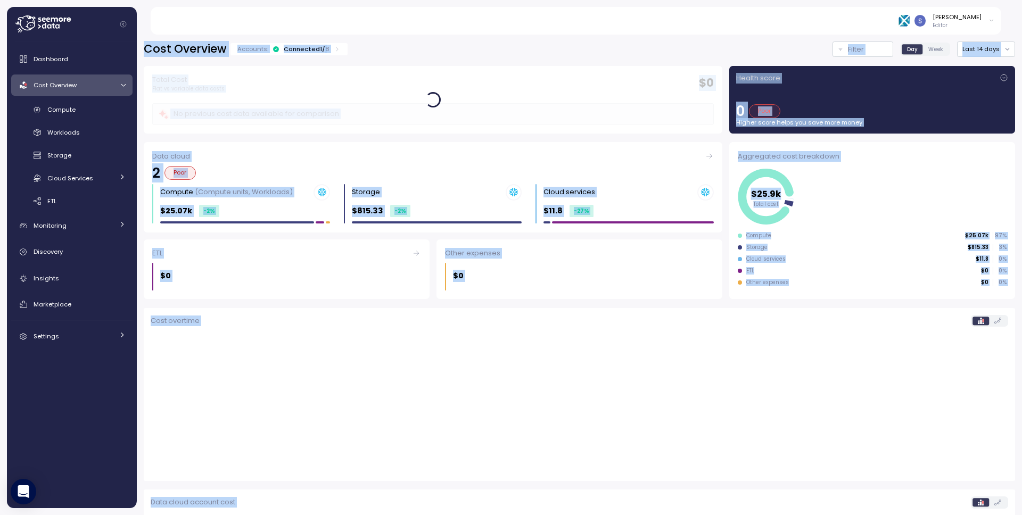
click at [1006, 18] on main "Cost Overview Accounts: Connected 1 / 8 Filter Day Week Last 14 days Filter Cle…" at bounding box center [514, 257] width 1015 height 515
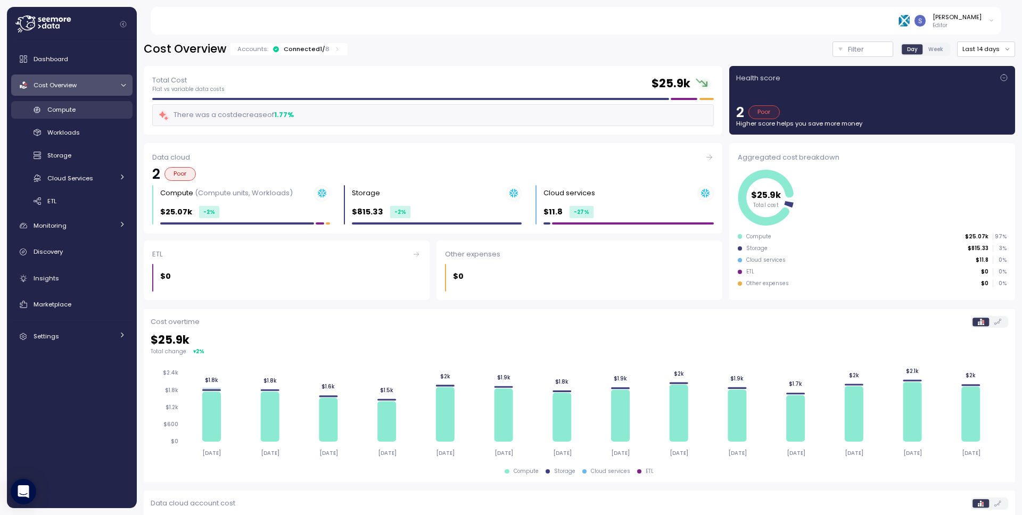
click at [67, 111] on span "Compute" at bounding box center [61, 109] width 28 height 9
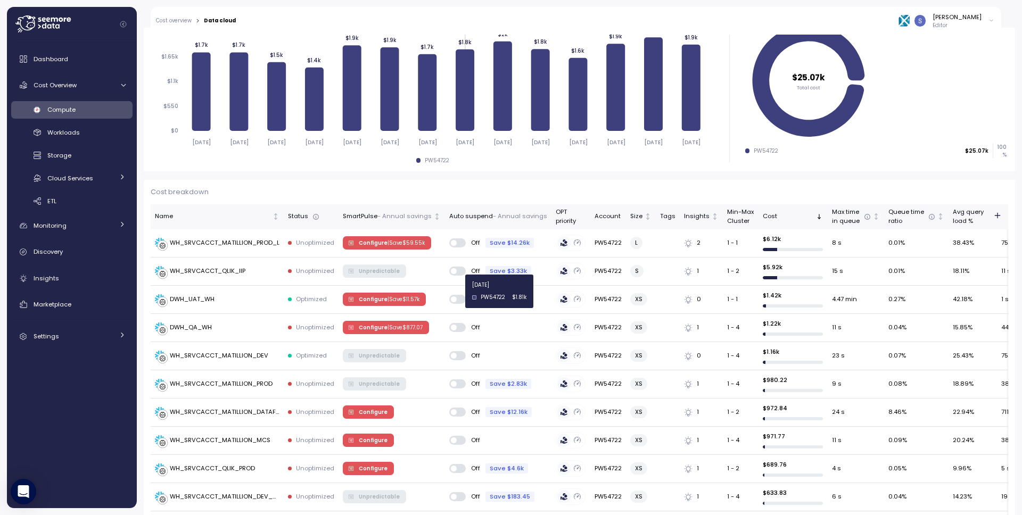
scroll to position [190, 0]
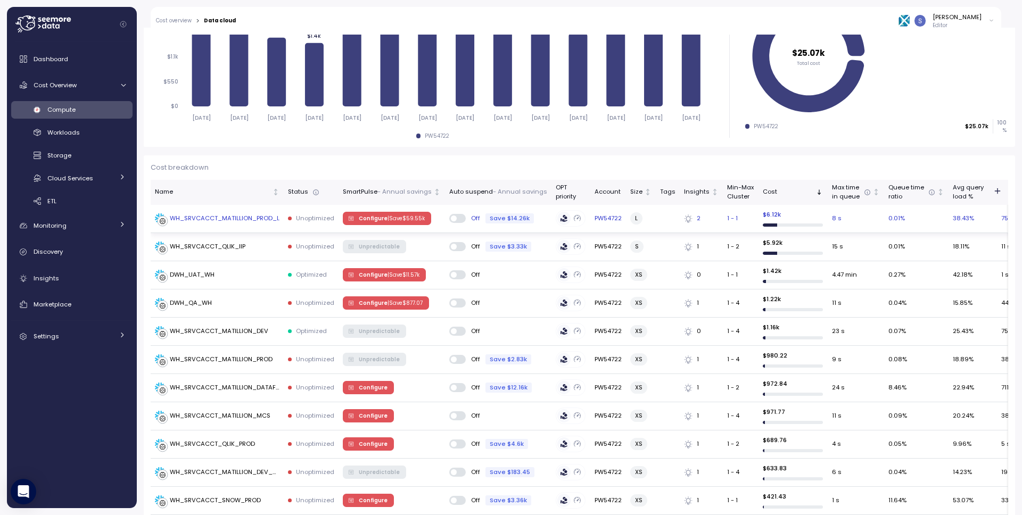
click at [234, 217] on div "WH_SRVCACCT_MATILLION_PROD_L" at bounding box center [225, 218] width 110 height 9
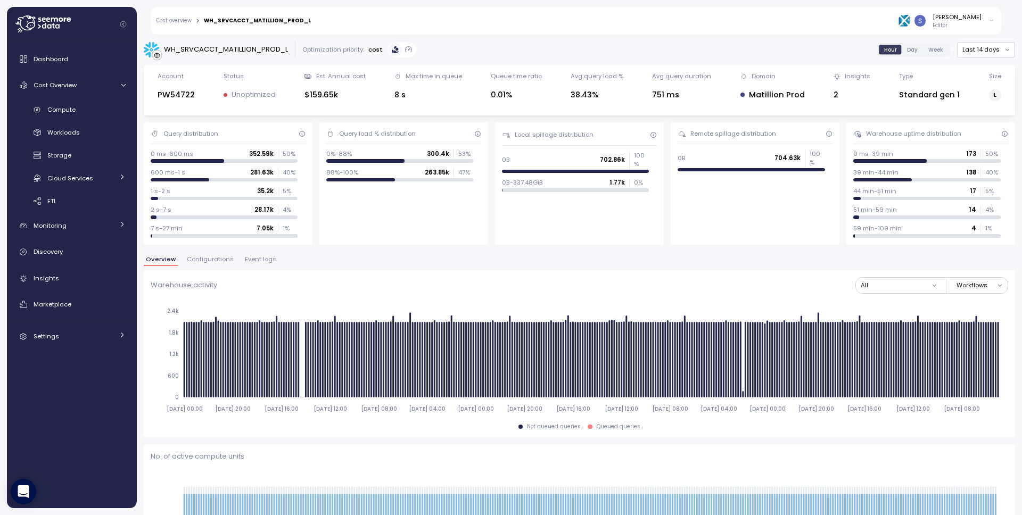
click at [211, 261] on span "Configurations" at bounding box center [210, 260] width 47 height 6
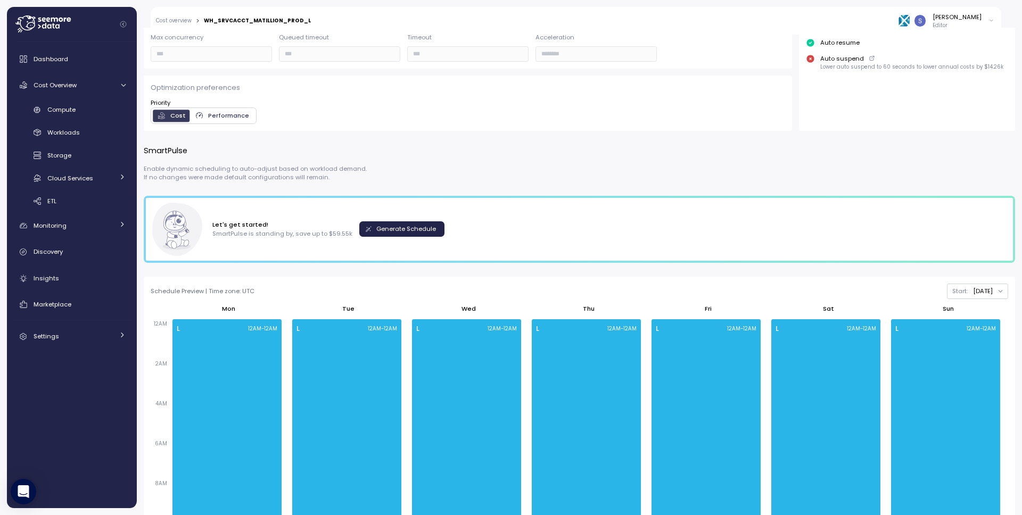
scroll to position [340, 0]
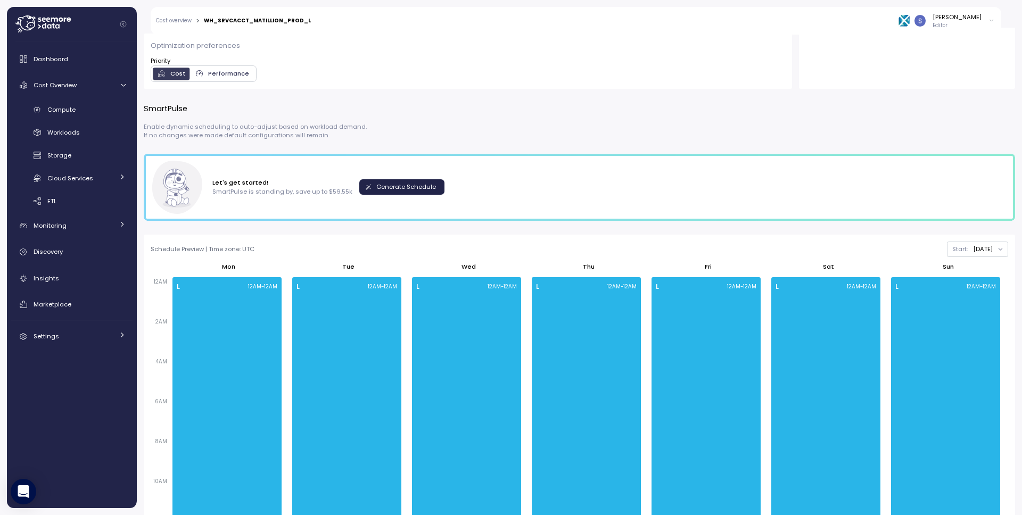
click at [401, 186] on span "Generate Schedule" at bounding box center [406, 187] width 60 height 14
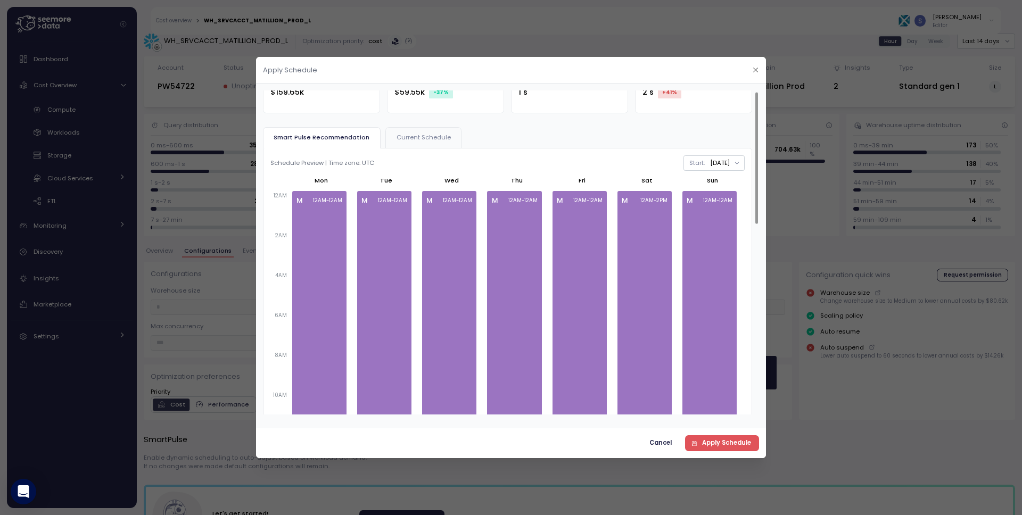
scroll to position [0, 0]
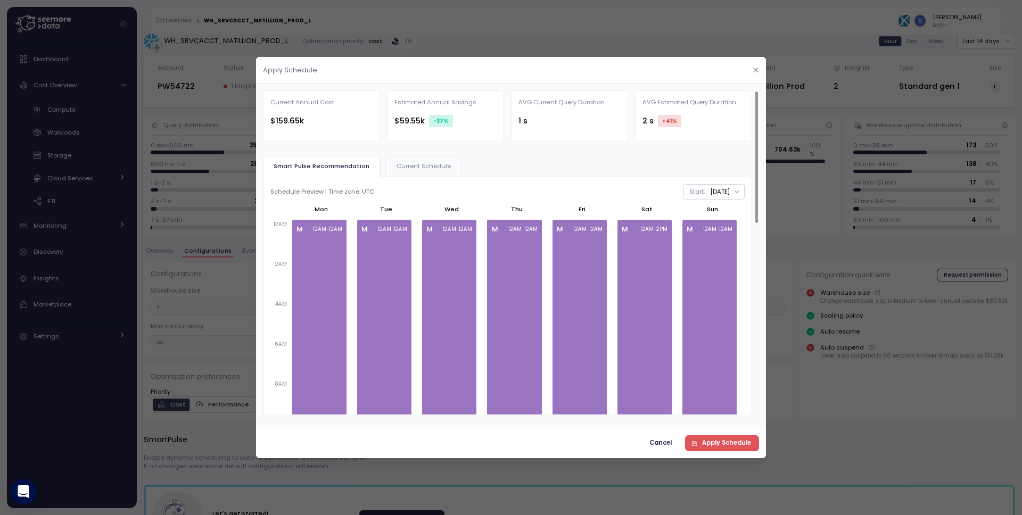
click at [420, 167] on span "Current Schedule" at bounding box center [424, 166] width 54 height 6
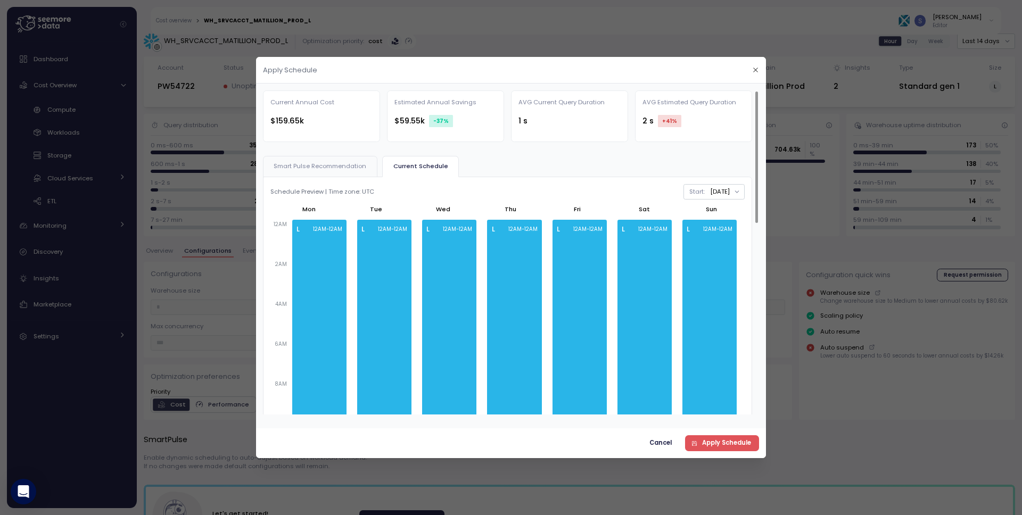
click at [325, 166] on span "Smart Pulse Recommendation" at bounding box center [320, 166] width 93 height 6
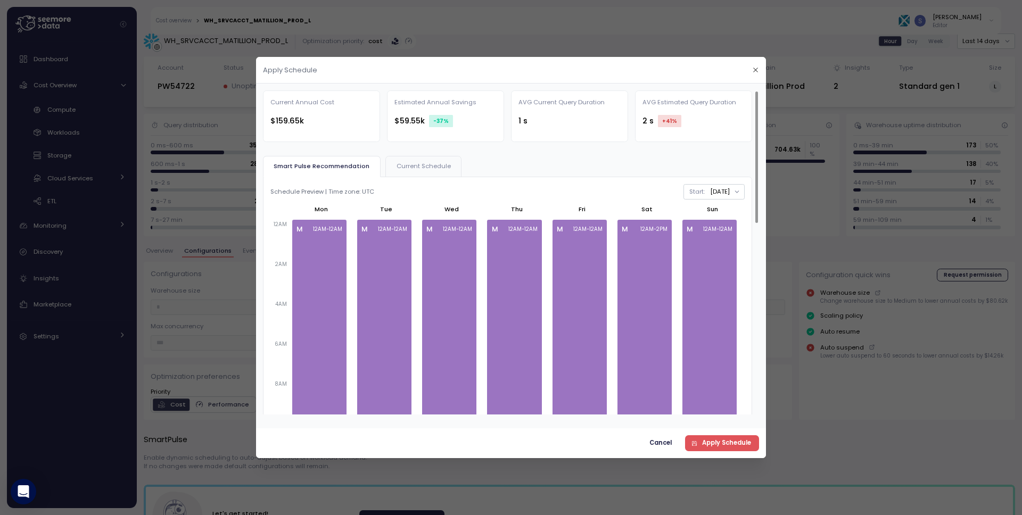
scroll to position [2, 0]
click at [416, 167] on span "Current Schedule" at bounding box center [424, 166] width 54 height 6
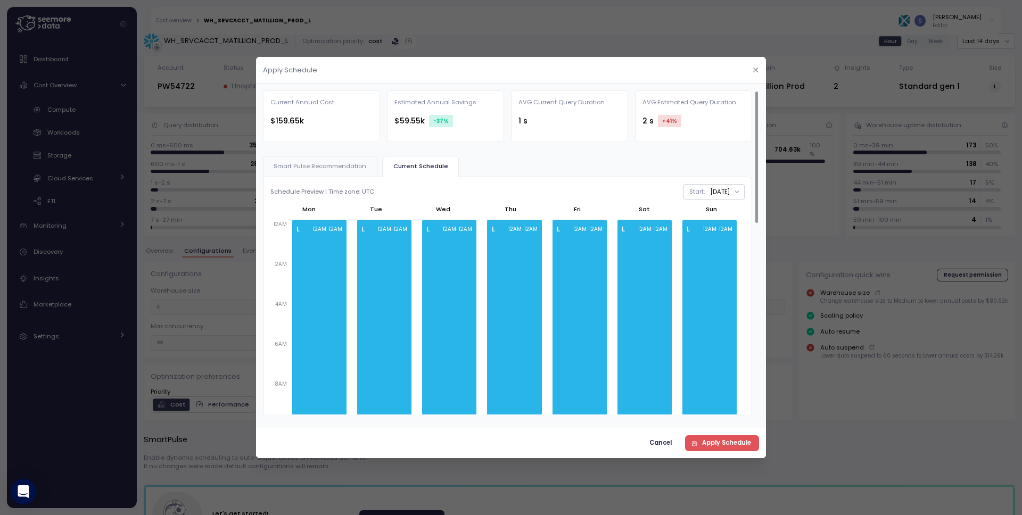
click at [320, 163] on span "Smart Pulse Recommendation" at bounding box center [320, 166] width 93 height 6
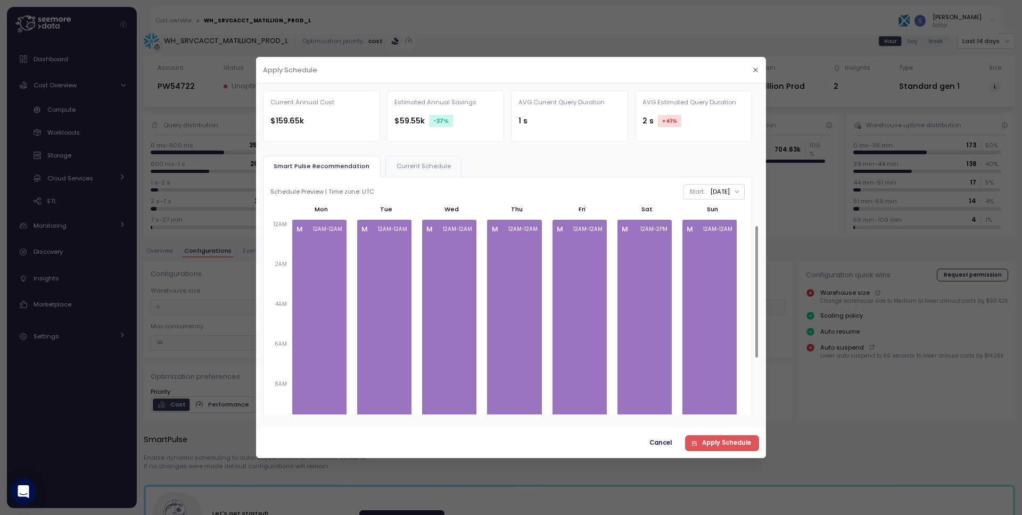
scroll to position [350, 0]
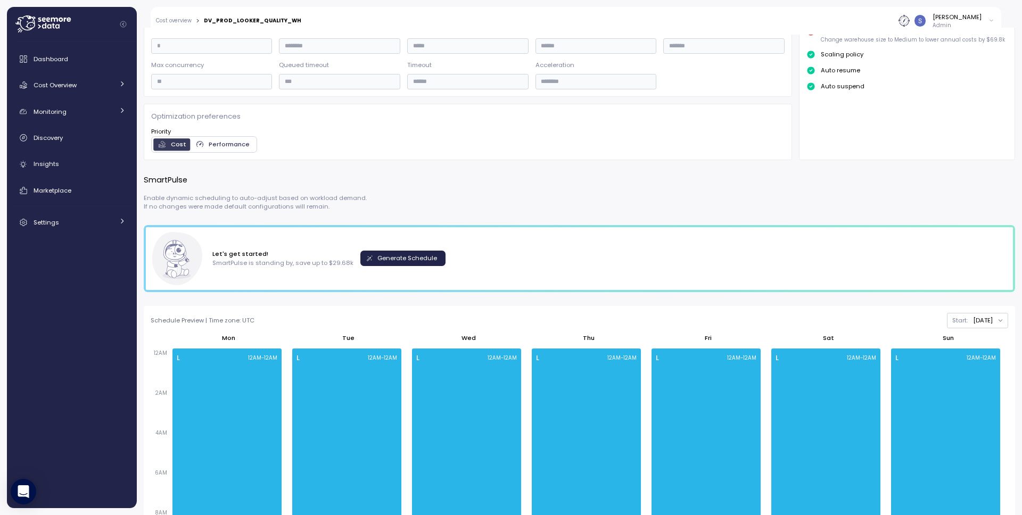
scroll to position [247, 0]
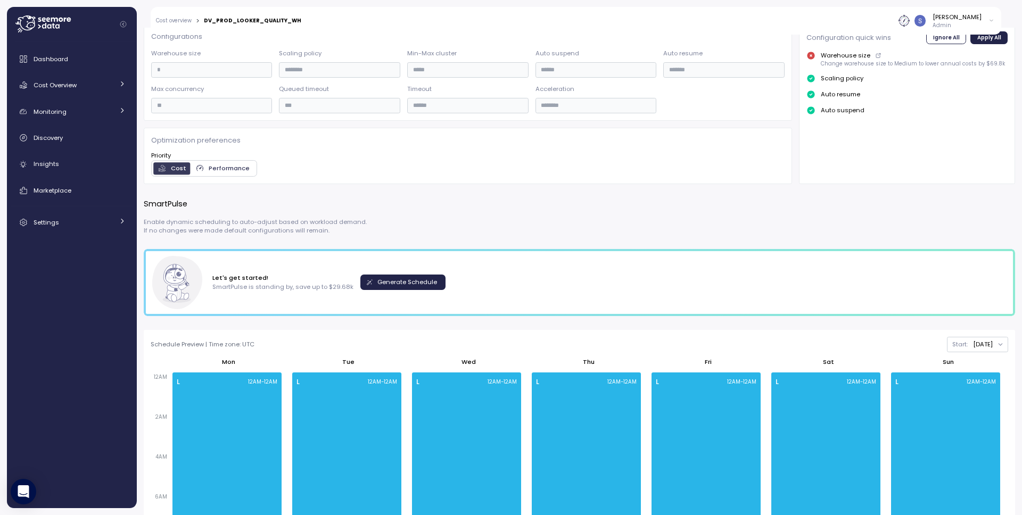
click at [378, 280] on span "Generate Schedule" at bounding box center [408, 282] width 60 height 14
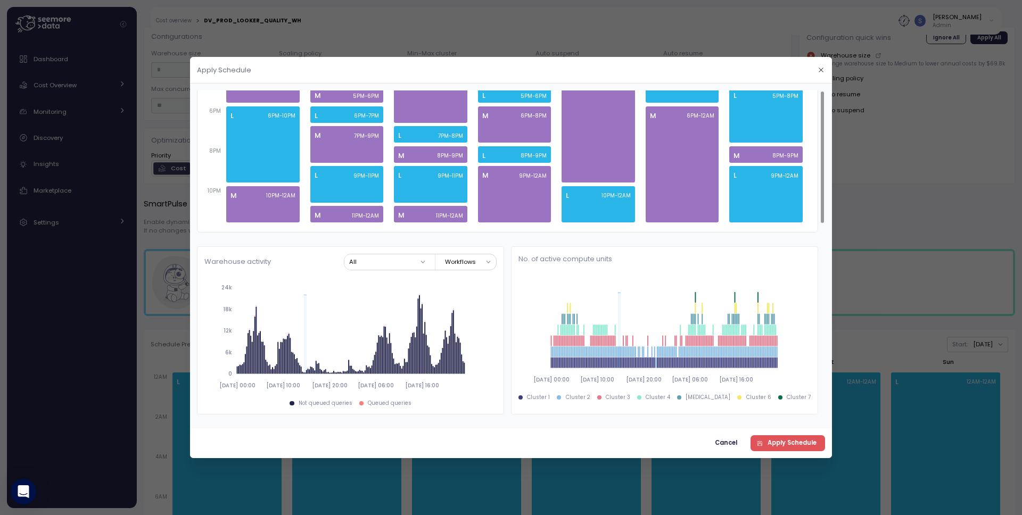
scroll to position [0, 0]
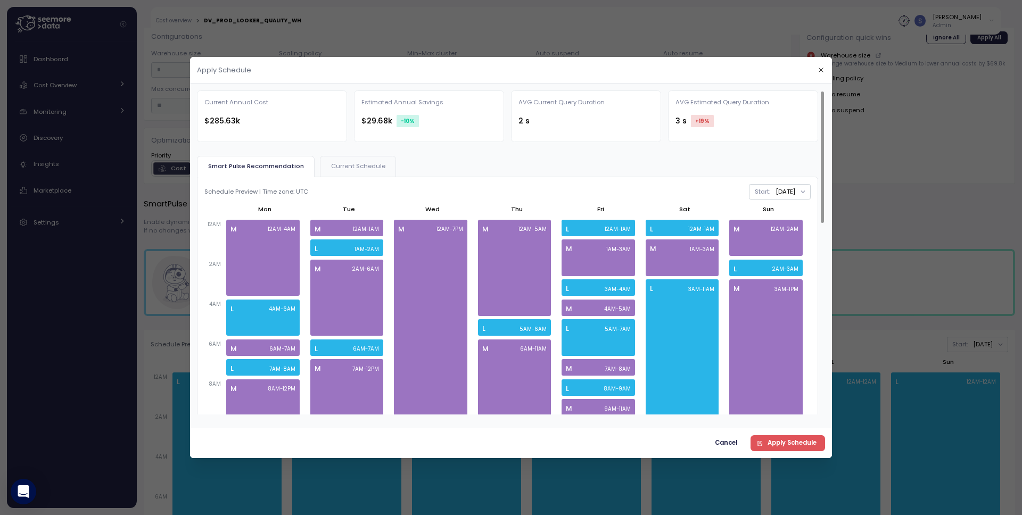
click at [682, 100] on div "AVG Estimated Query Duration" at bounding box center [723, 102] width 94 height 9
copy div "AVG Estimated Query Duration"
click at [815, 73] on button "button" at bounding box center [821, 70] width 12 height 12
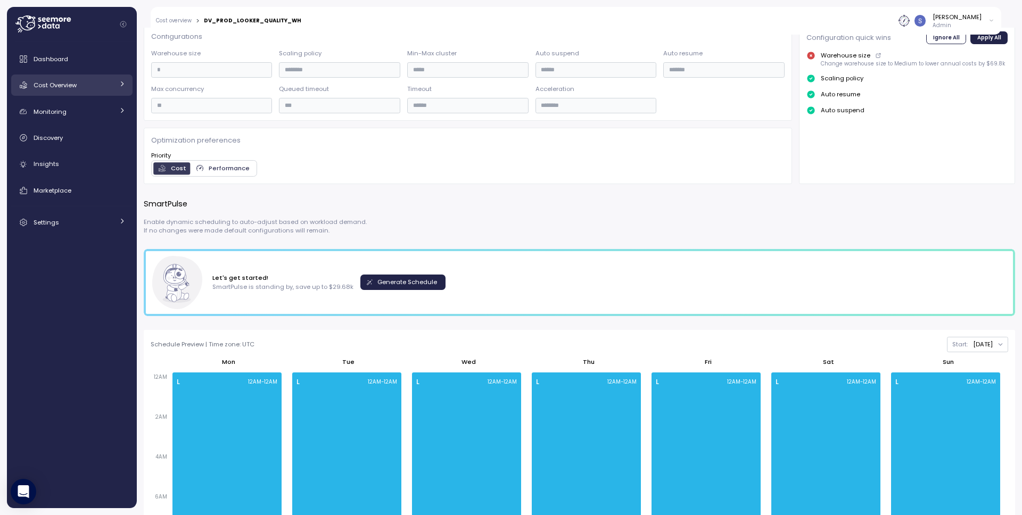
click at [84, 87] on div "Cost Overview" at bounding box center [74, 85] width 80 height 11
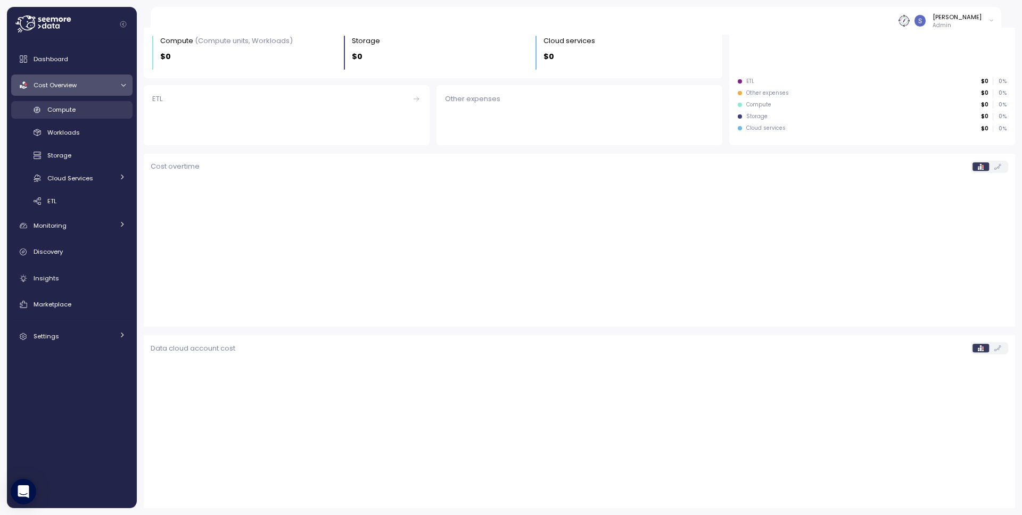
scroll to position [150, 0]
click at [56, 108] on span "Compute" at bounding box center [61, 109] width 28 height 9
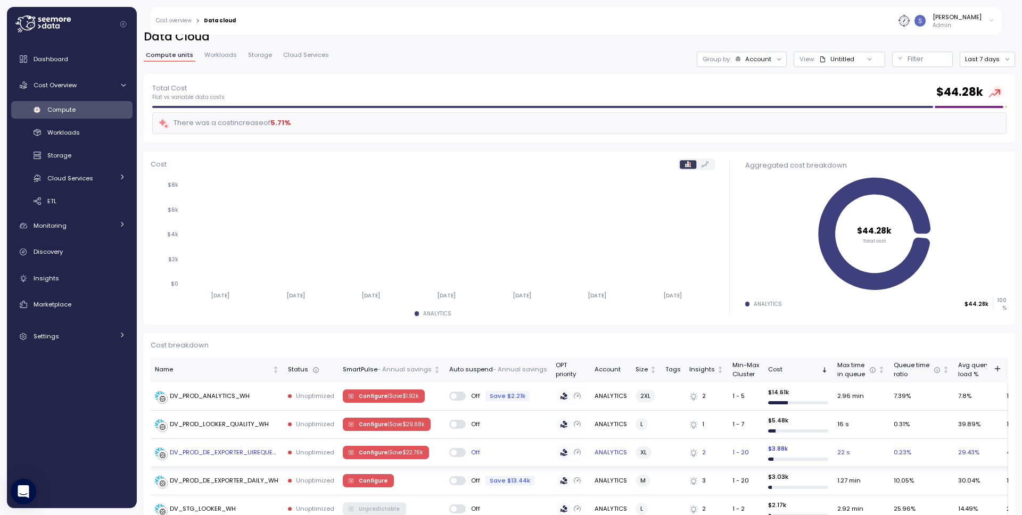
scroll to position [158, 0]
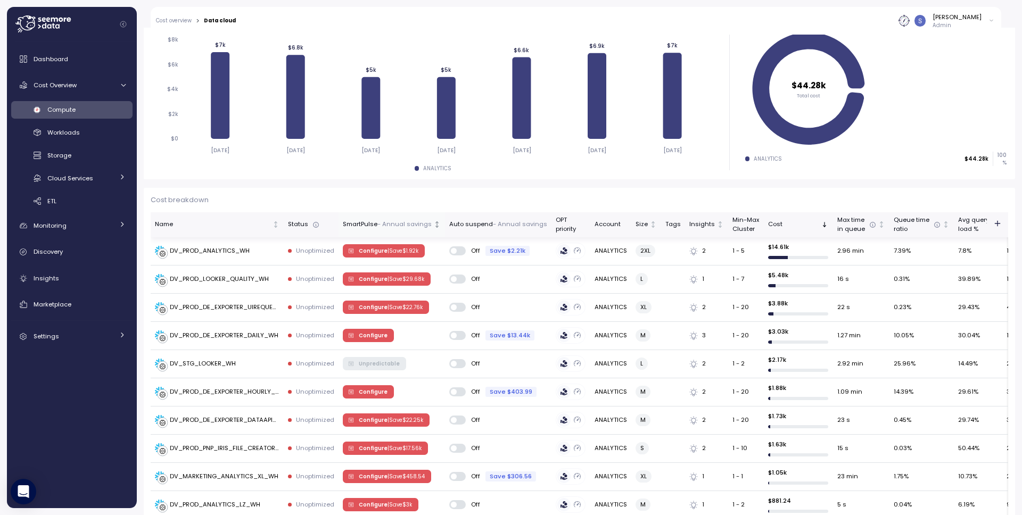
click at [390, 222] on p "- Annual savings" at bounding box center [405, 225] width 54 height 10
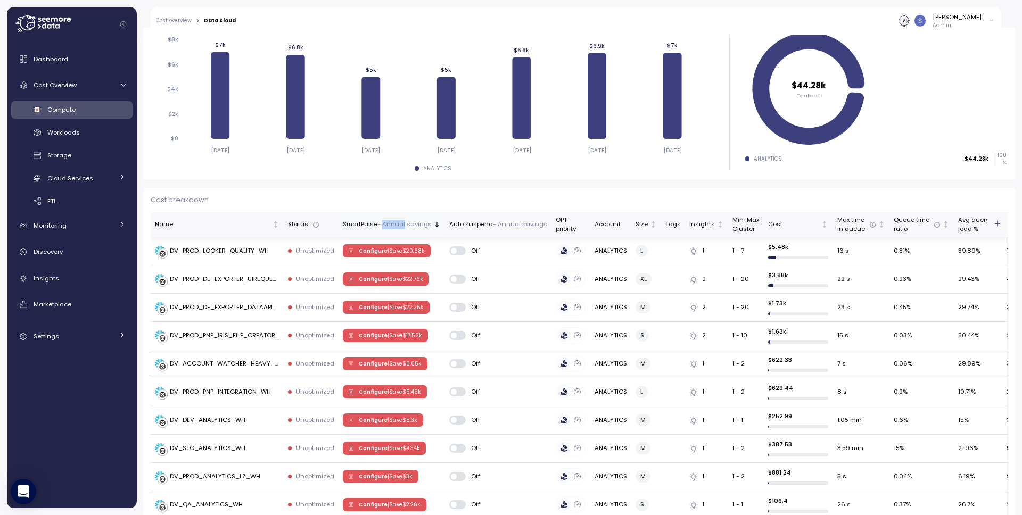
click at [390, 222] on p "- Annual savings" at bounding box center [405, 225] width 54 height 10
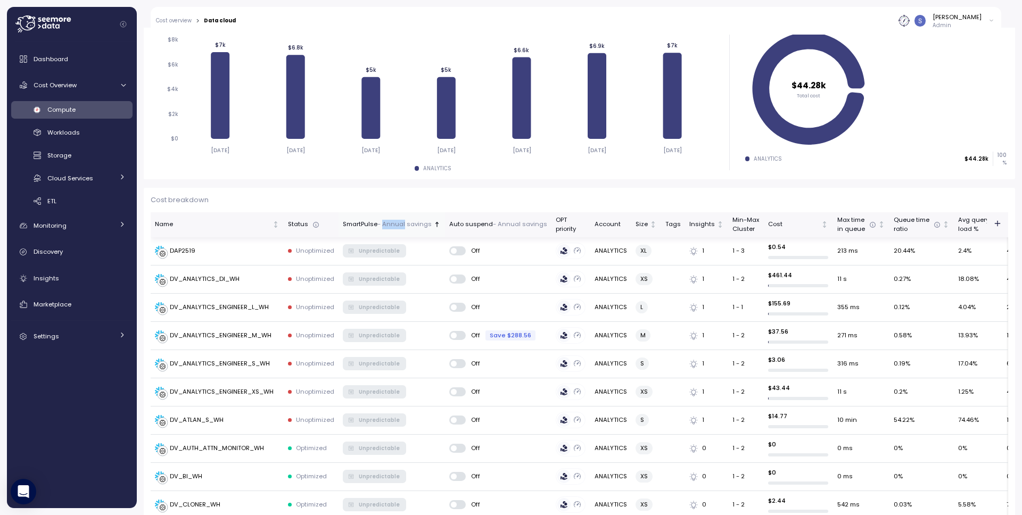
click at [390, 222] on p "- Annual savings" at bounding box center [405, 225] width 54 height 10
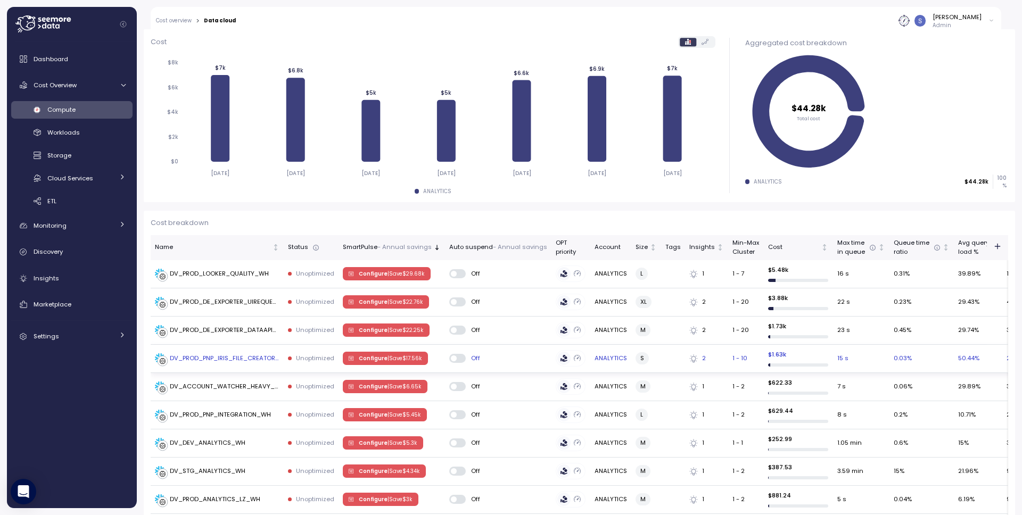
scroll to position [177, 0]
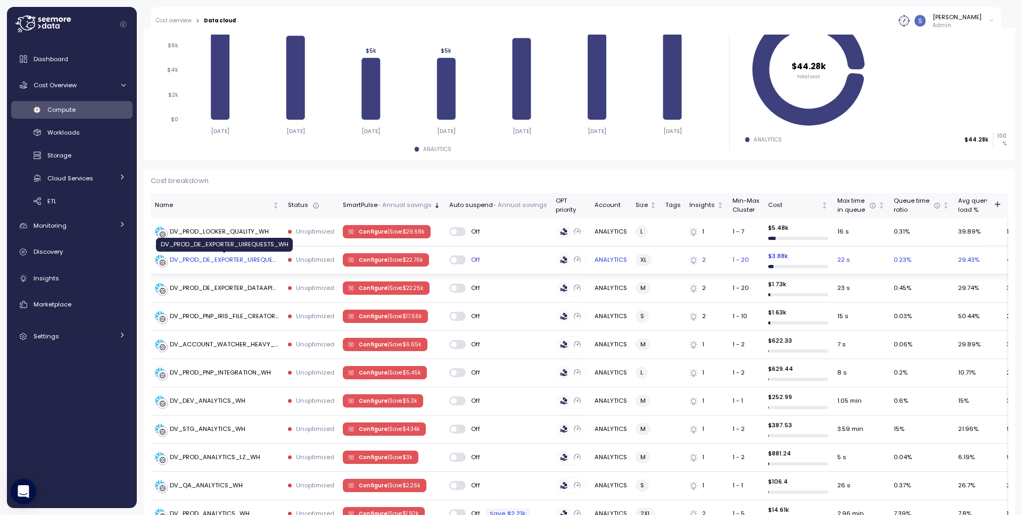
click at [230, 260] on div "DV_PROD_DE_EXPORTER_UIREQUESTS_WH" at bounding box center [225, 260] width 110 height 9
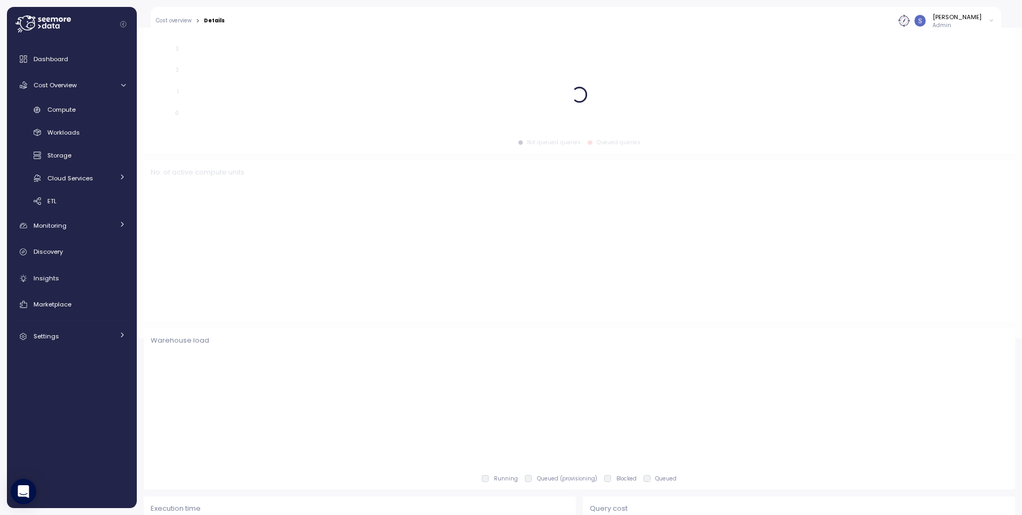
scroll to position [284, 0]
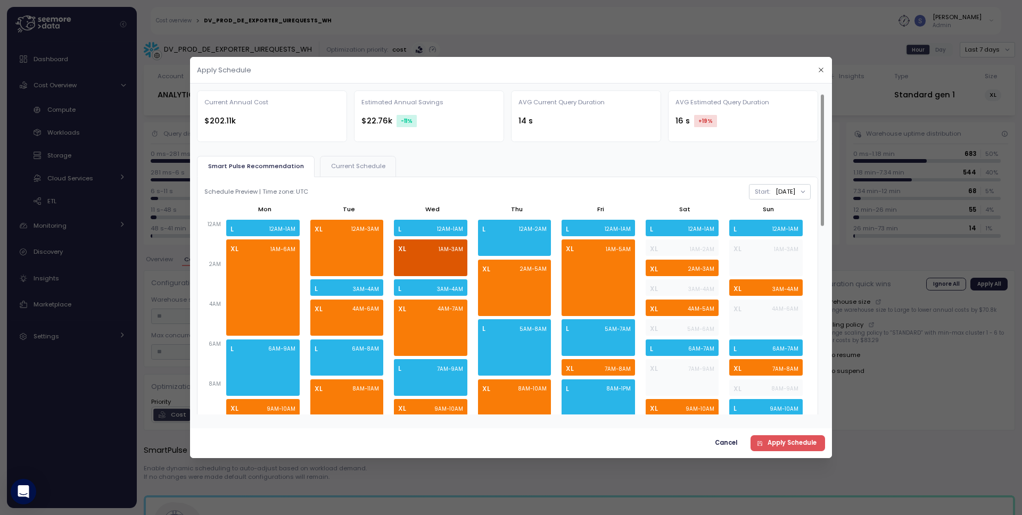
scroll to position [7, 0]
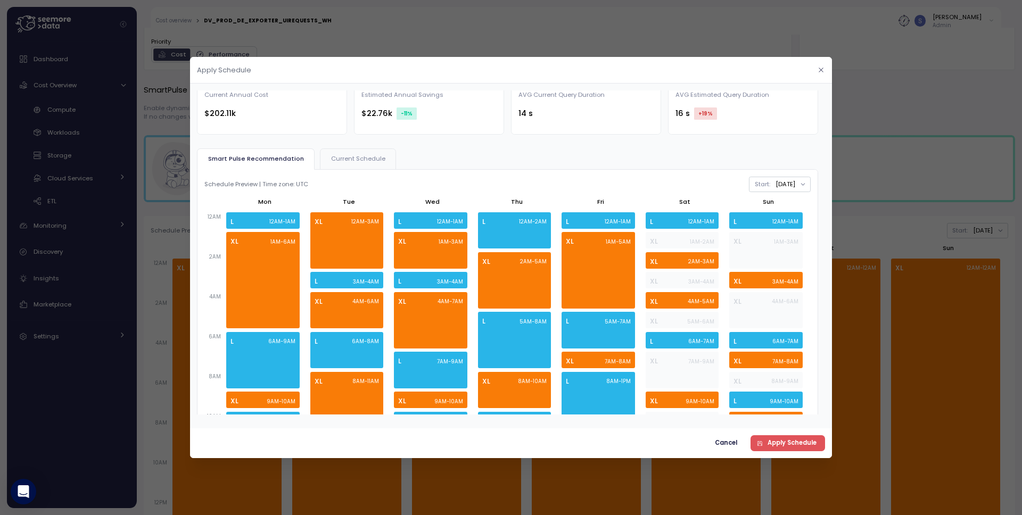
click at [818, 68] on icon "button" at bounding box center [821, 70] width 7 height 7
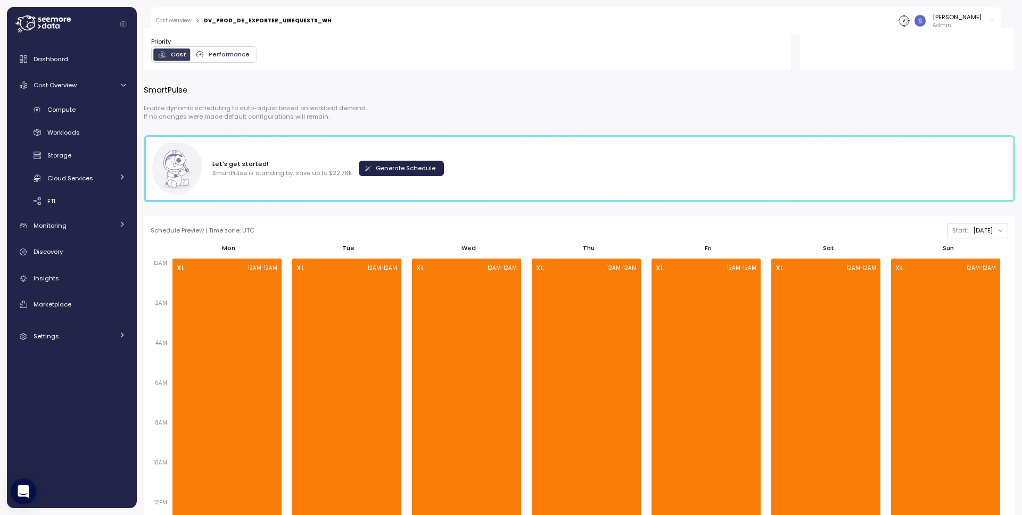
click at [393, 166] on span "Generate Schedule" at bounding box center [406, 168] width 60 height 14
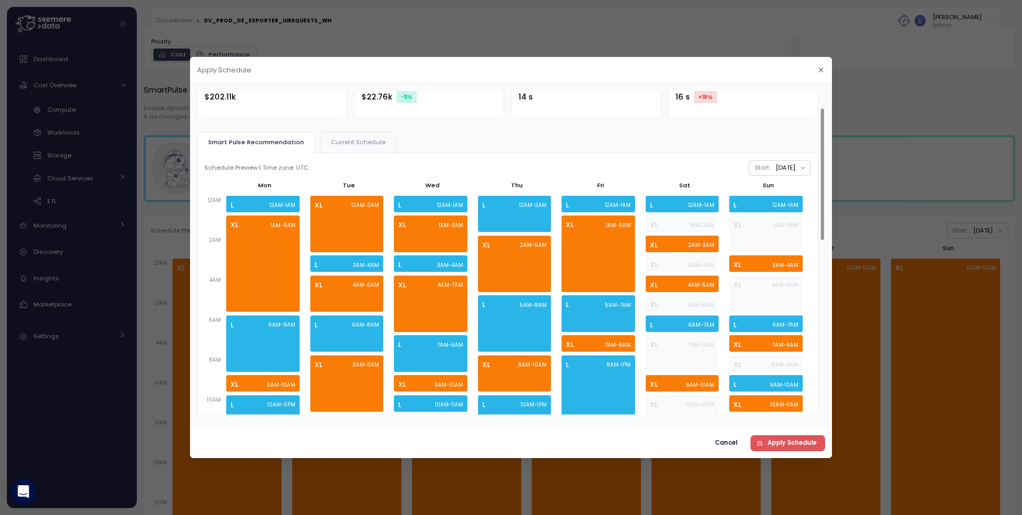
scroll to position [0, 0]
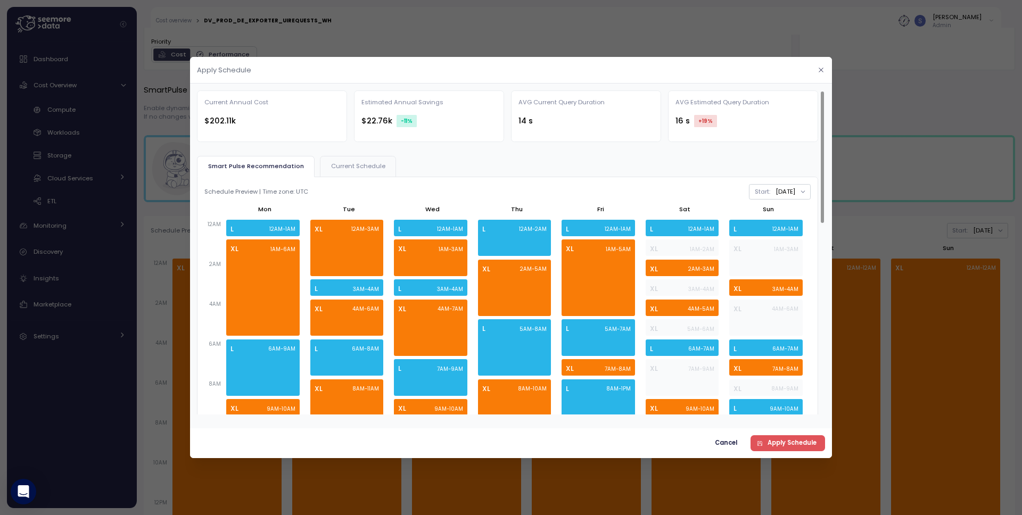
click at [818, 69] on icon "button" at bounding box center [821, 70] width 7 height 7
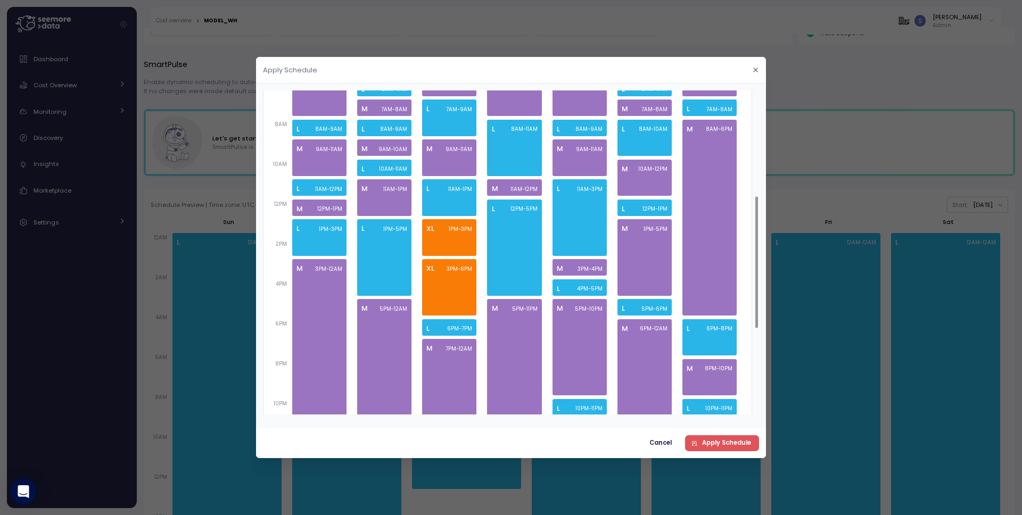
scroll to position [258, 0]
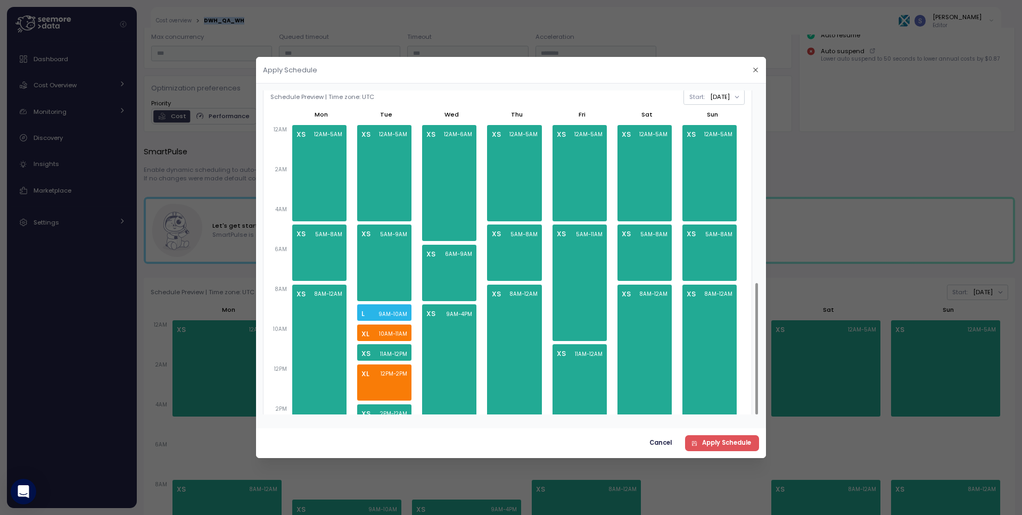
scroll to position [473, 0]
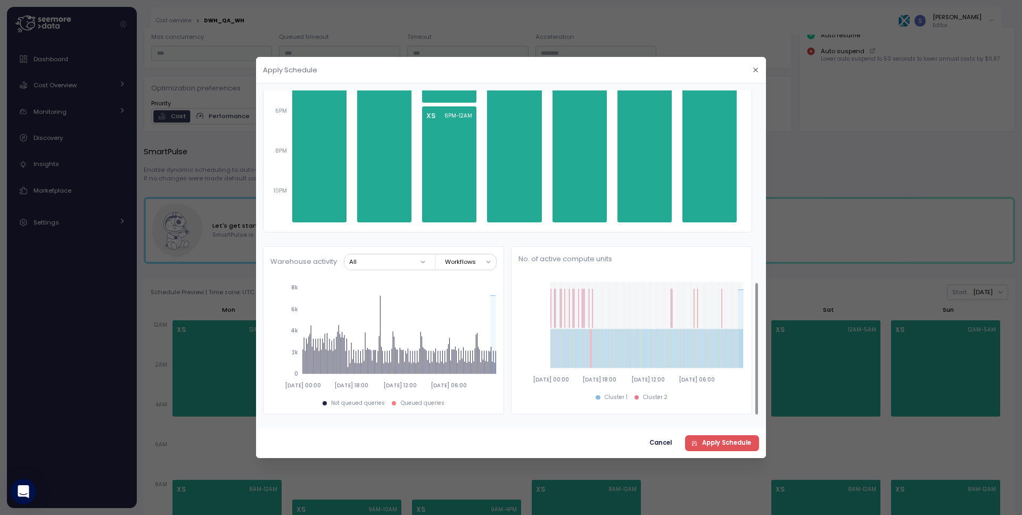
click at [236, 149] on div at bounding box center [511, 257] width 1022 height 515
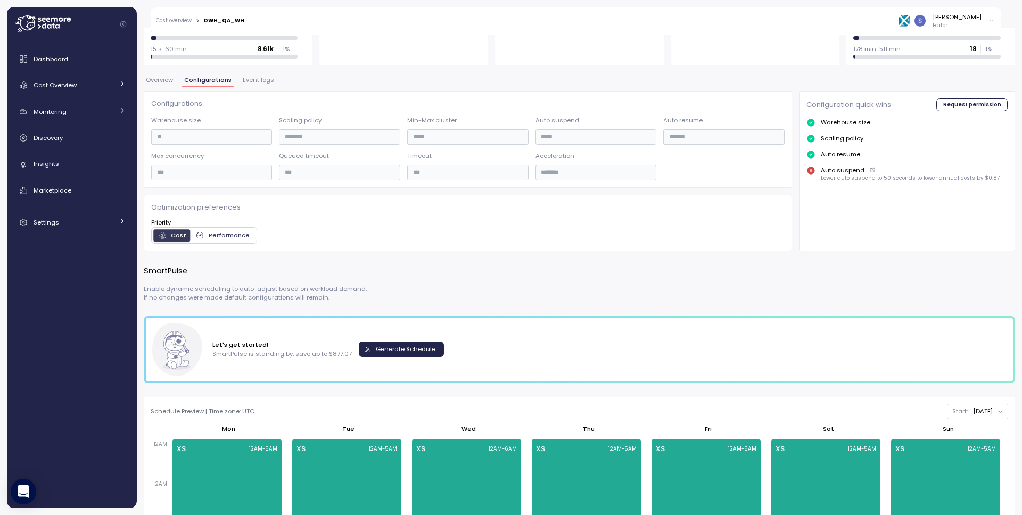
scroll to position [0, 0]
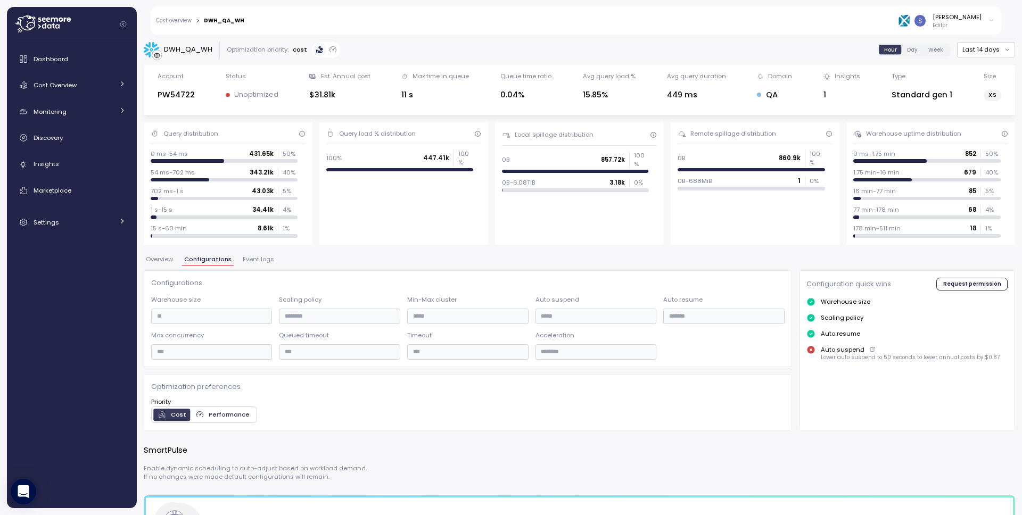
click at [484, 53] on div "DWH_QA_WH Optimization priority: cost Hour Day Week Last 14 days" at bounding box center [580, 50] width 872 height 17
